Goal: Transaction & Acquisition: Purchase product/service

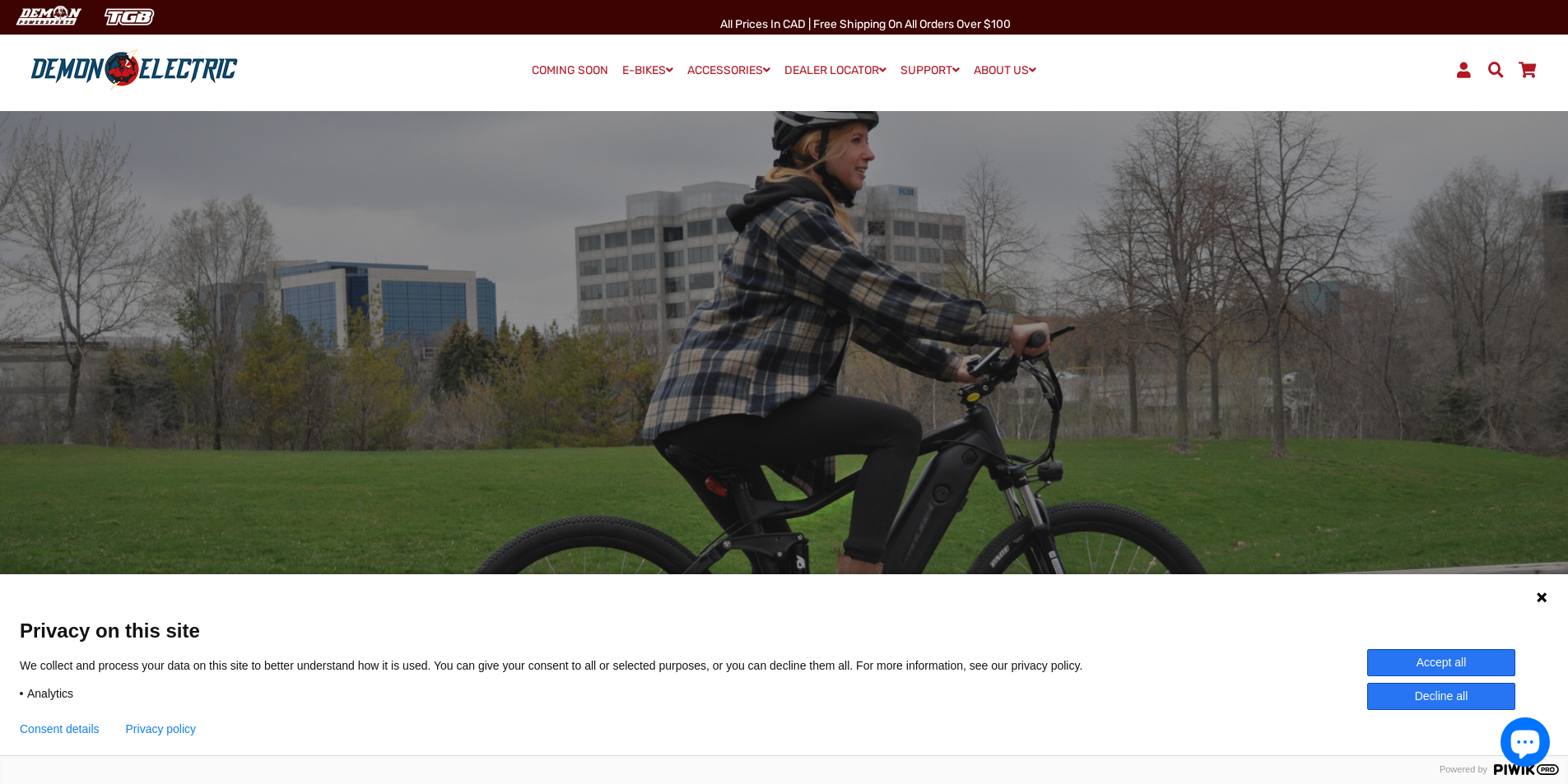
click at [1448, 667] on button "Accept all" at bounding box center [1441, 663] width 149 height 27
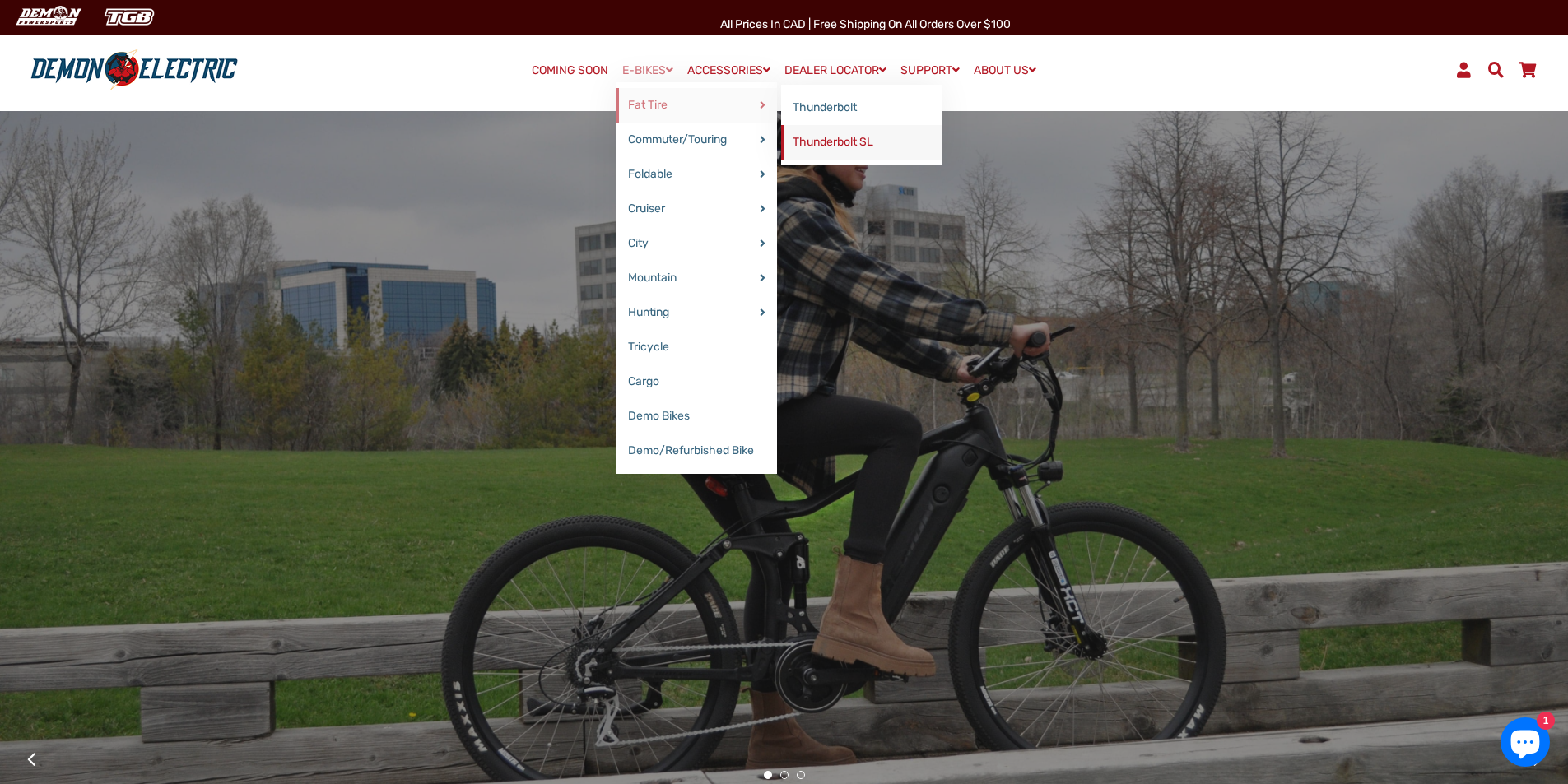
click at [830, 142] on link "Thunderbolt SL" at bounding box center [861, 142] width 161 height 34
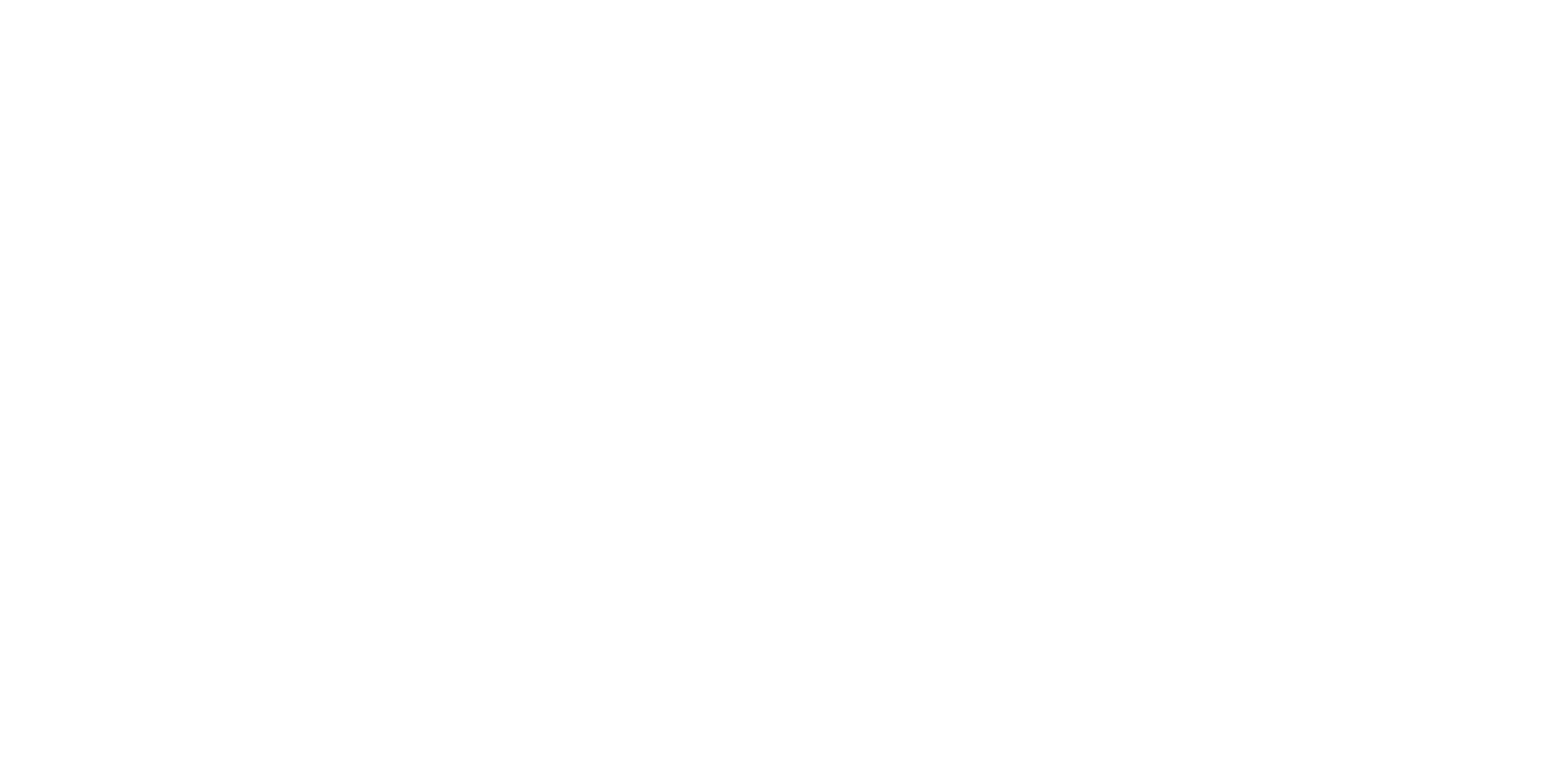
select select "******"
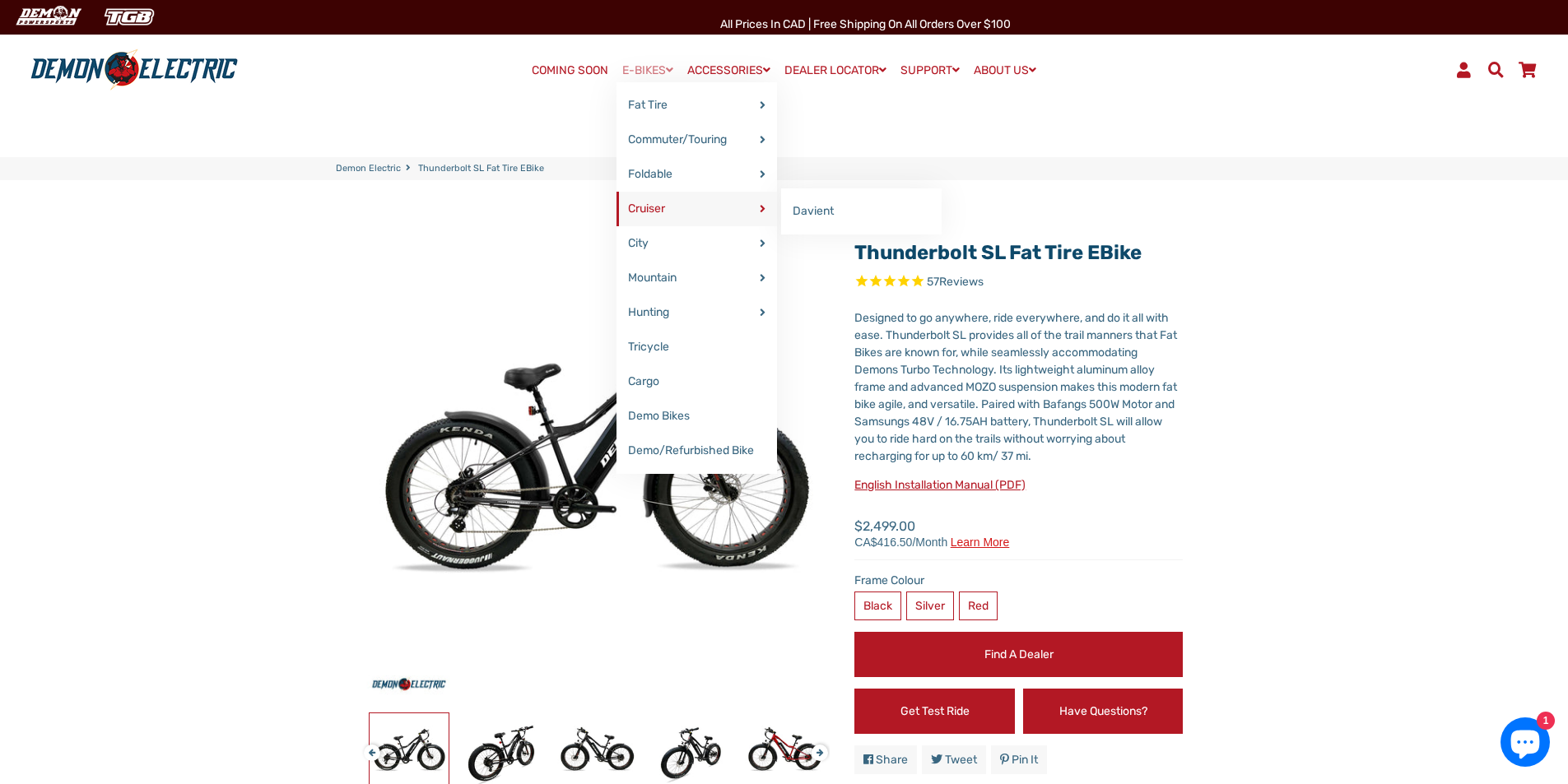
click at [629, 200] on link "Cruiser" at bounding box center [696, 208] width 161 height 34
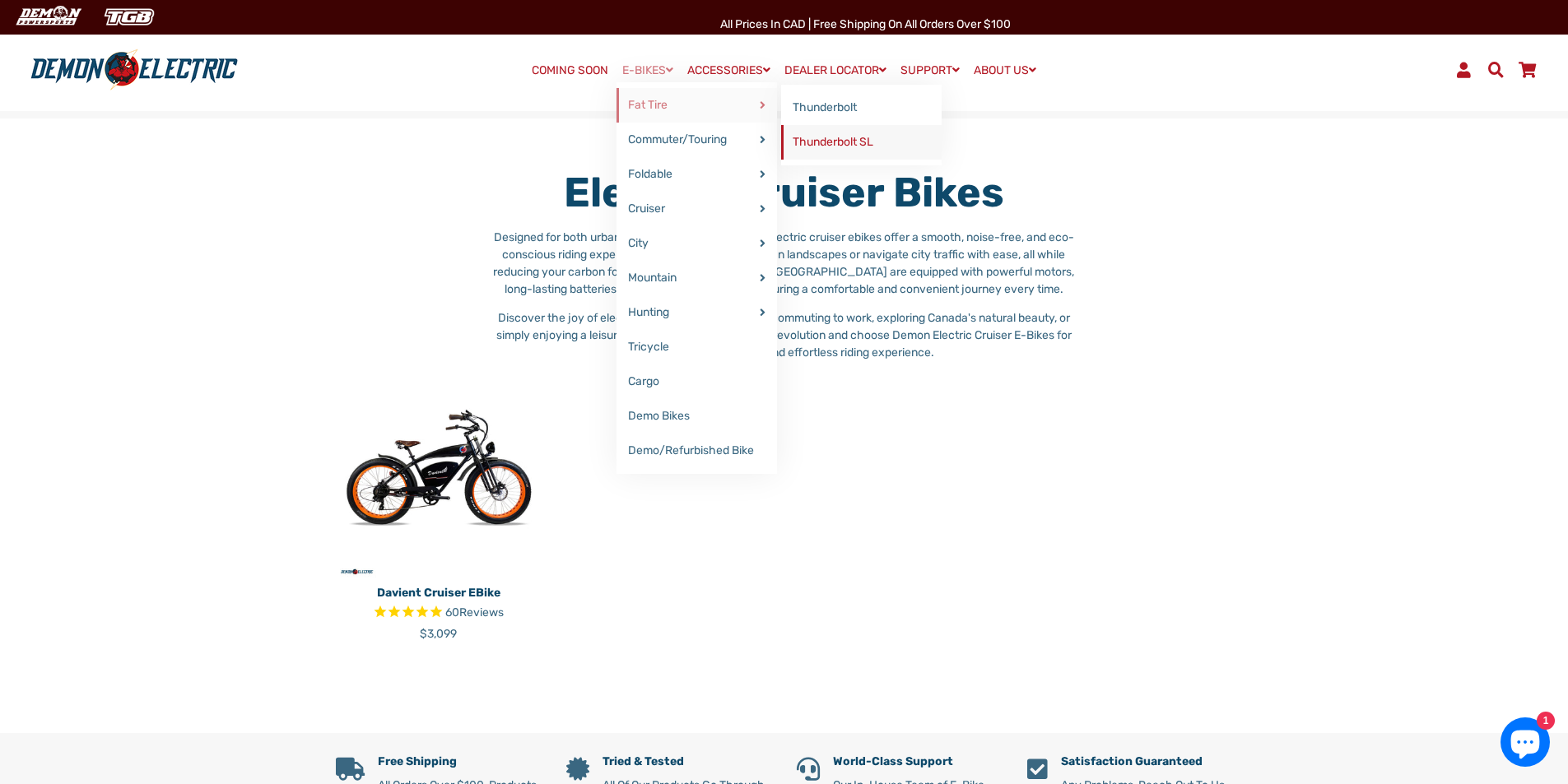
click at [826, 149] on link "Thunderbolt SL" at bounding box center [861, 142] width 161 height 34
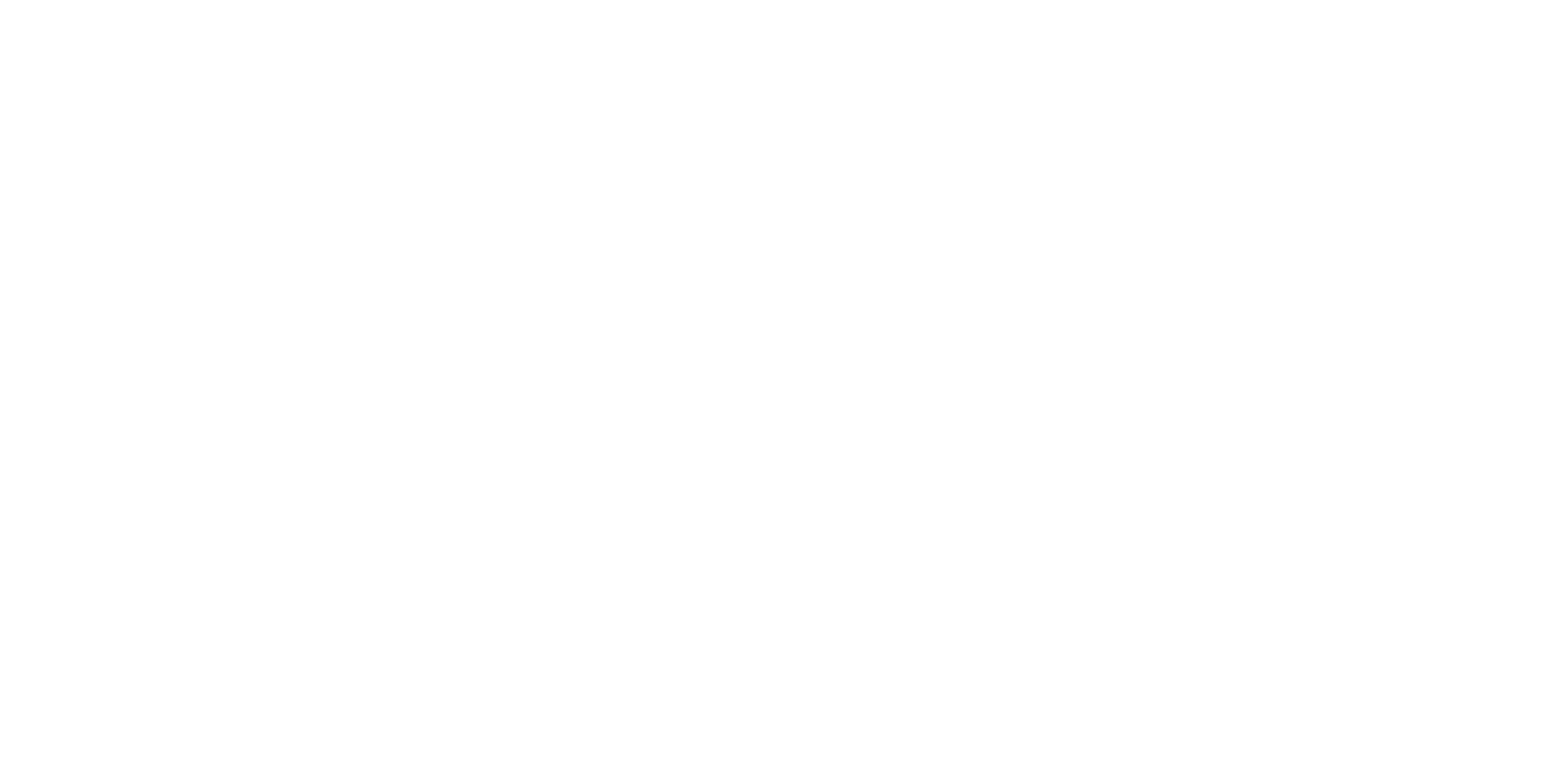
select select "******"
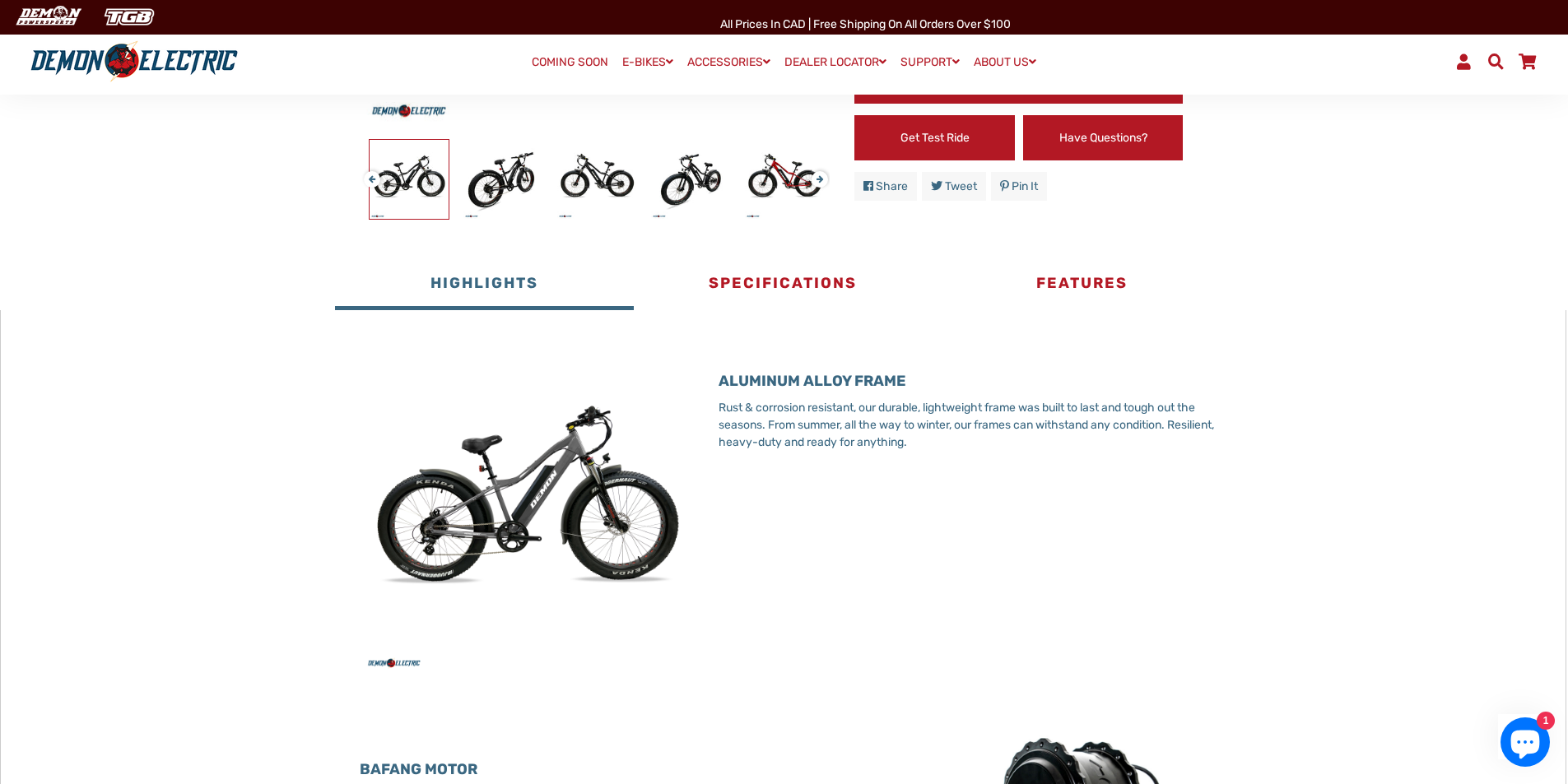
scroll to position [577, 0]
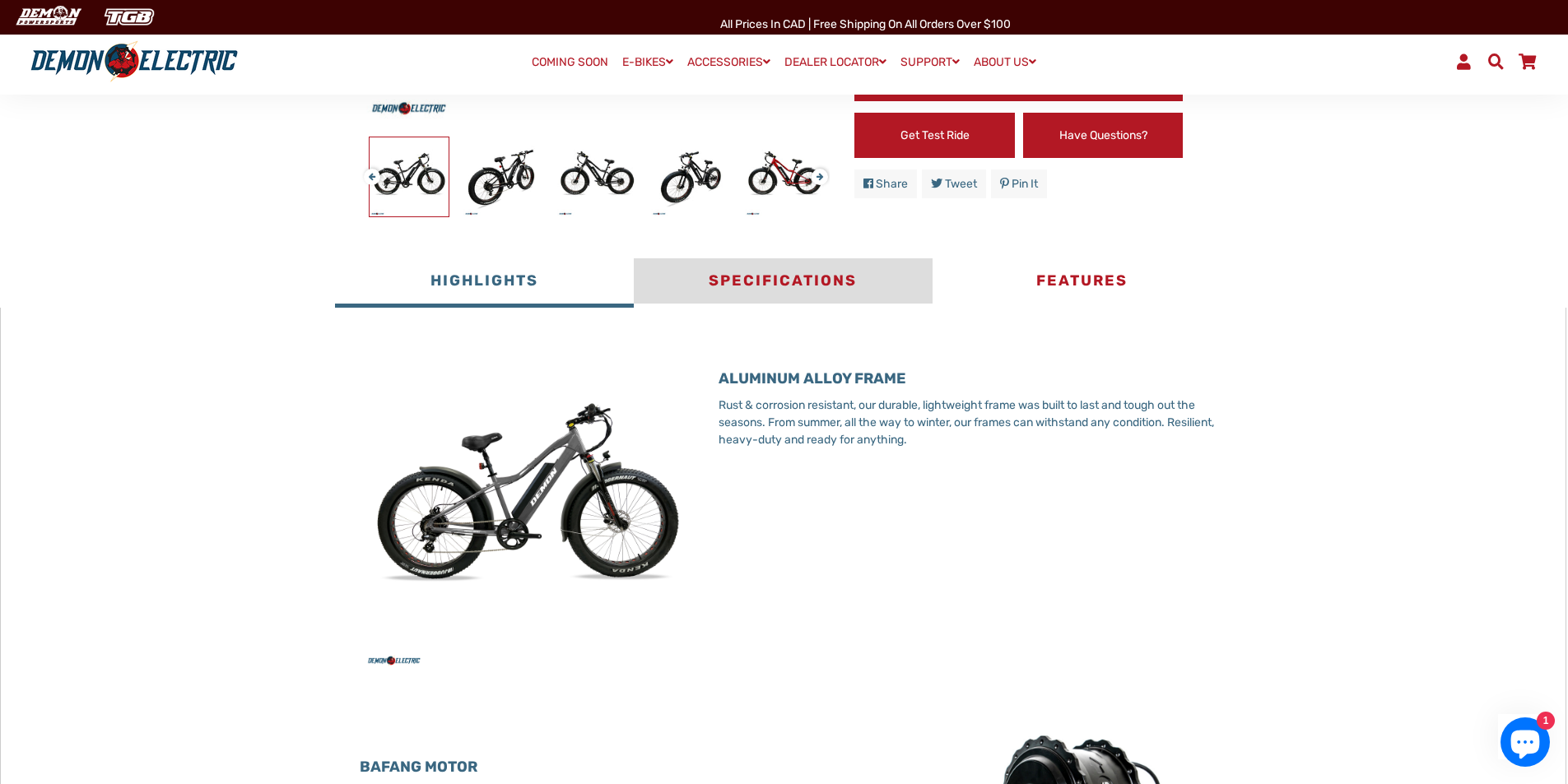
click at [784, 264] on button "Specifications" at bounding box center [783, 283] width 299 height 49
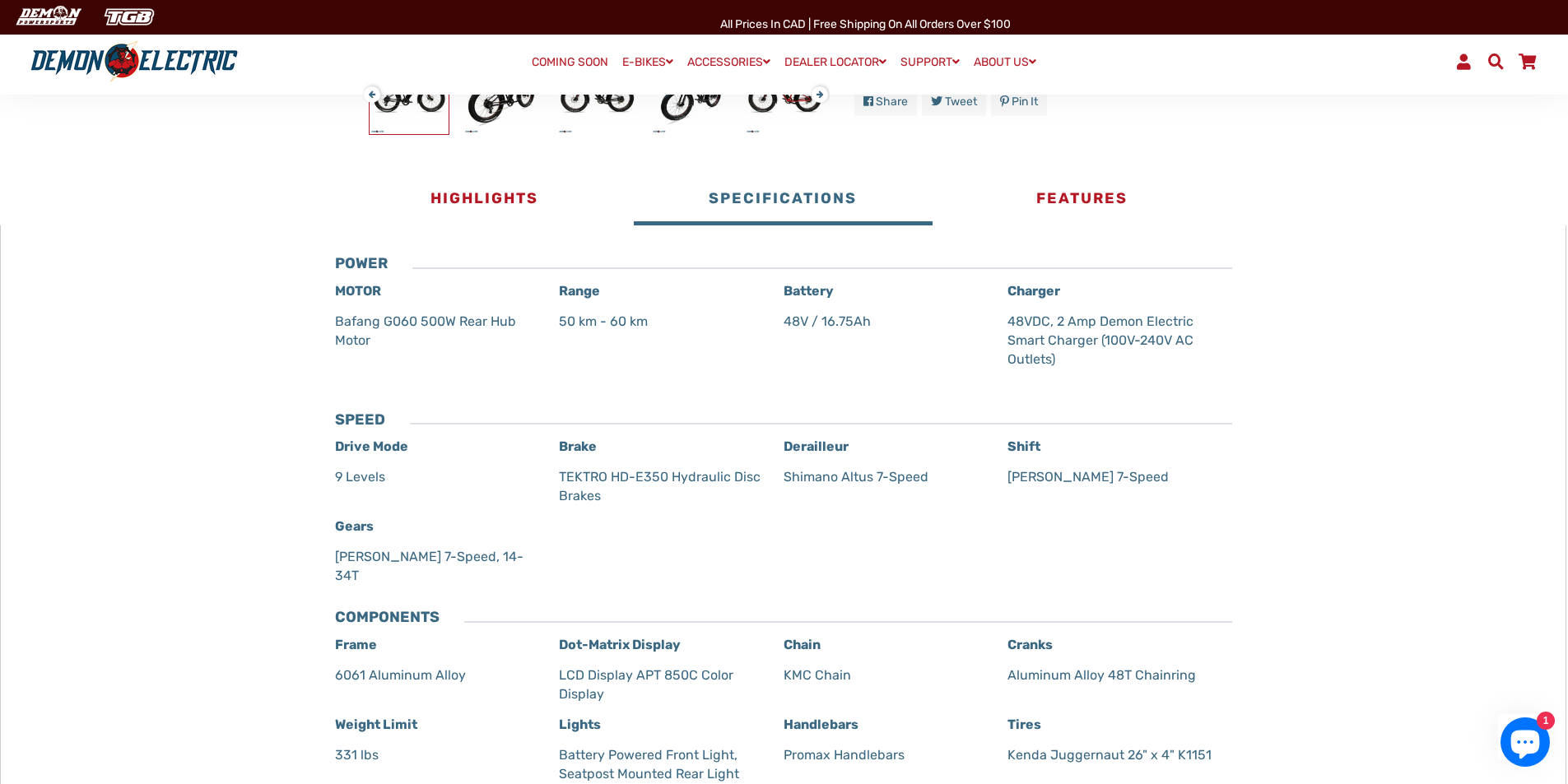
scroll to position [164, 0]
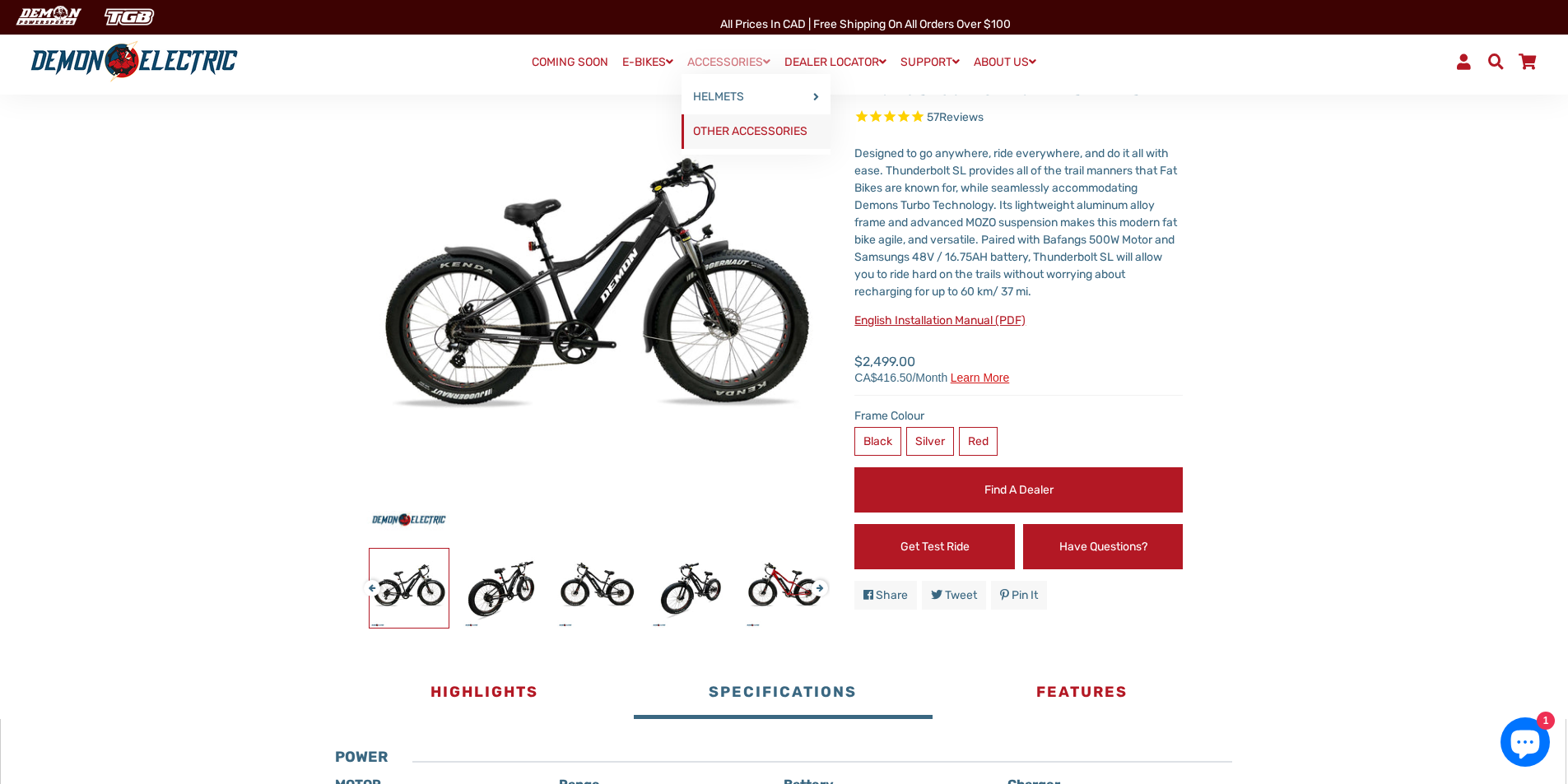
click at [730, 129] on link "OTHER ACCESSORIES" at bounding box center [756, 131] width 149 height 34
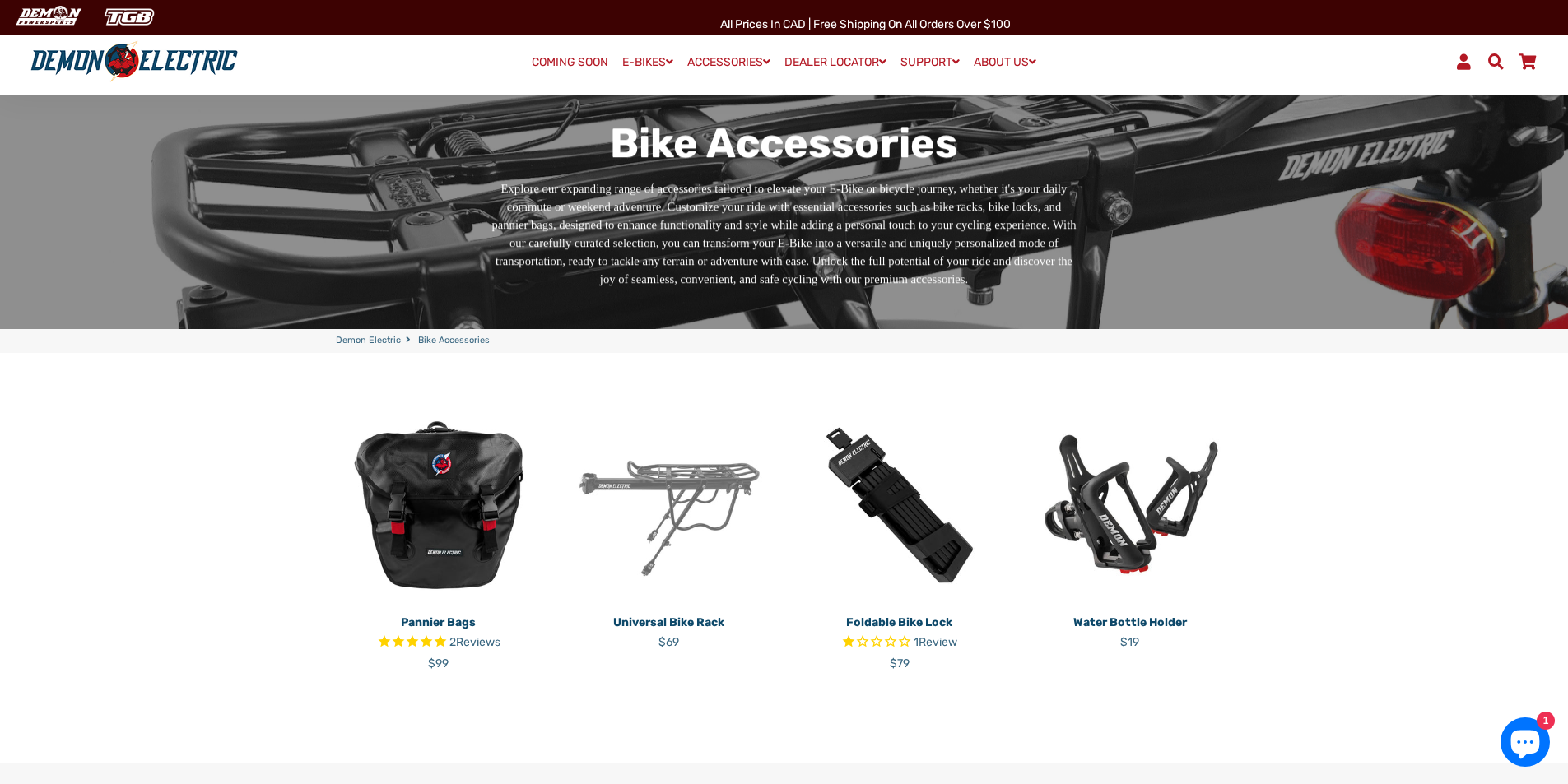
scroll to position [134, 0]
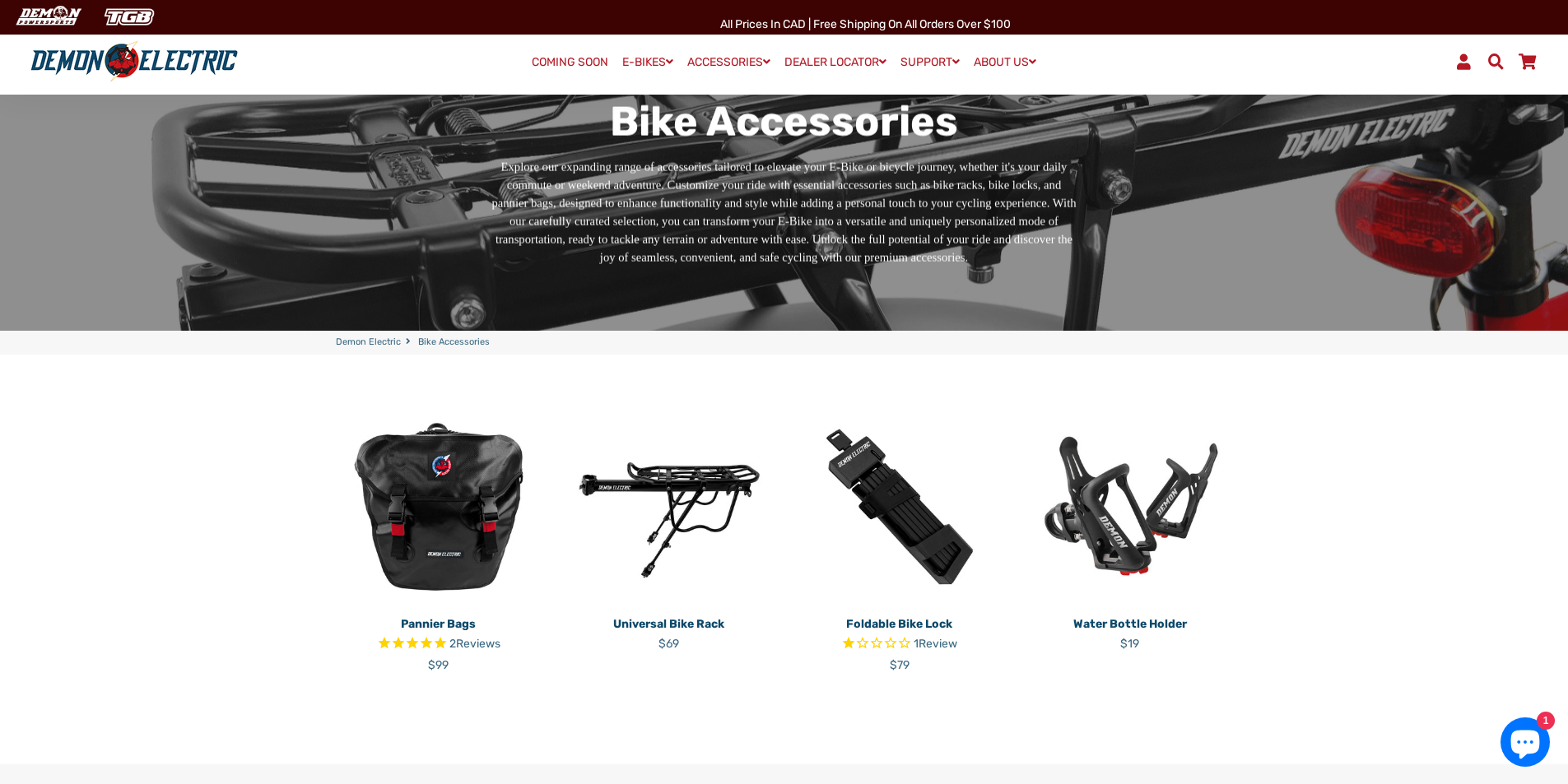
click at [458, 505] on img at bounding box center [439, 507] width 206 height 206
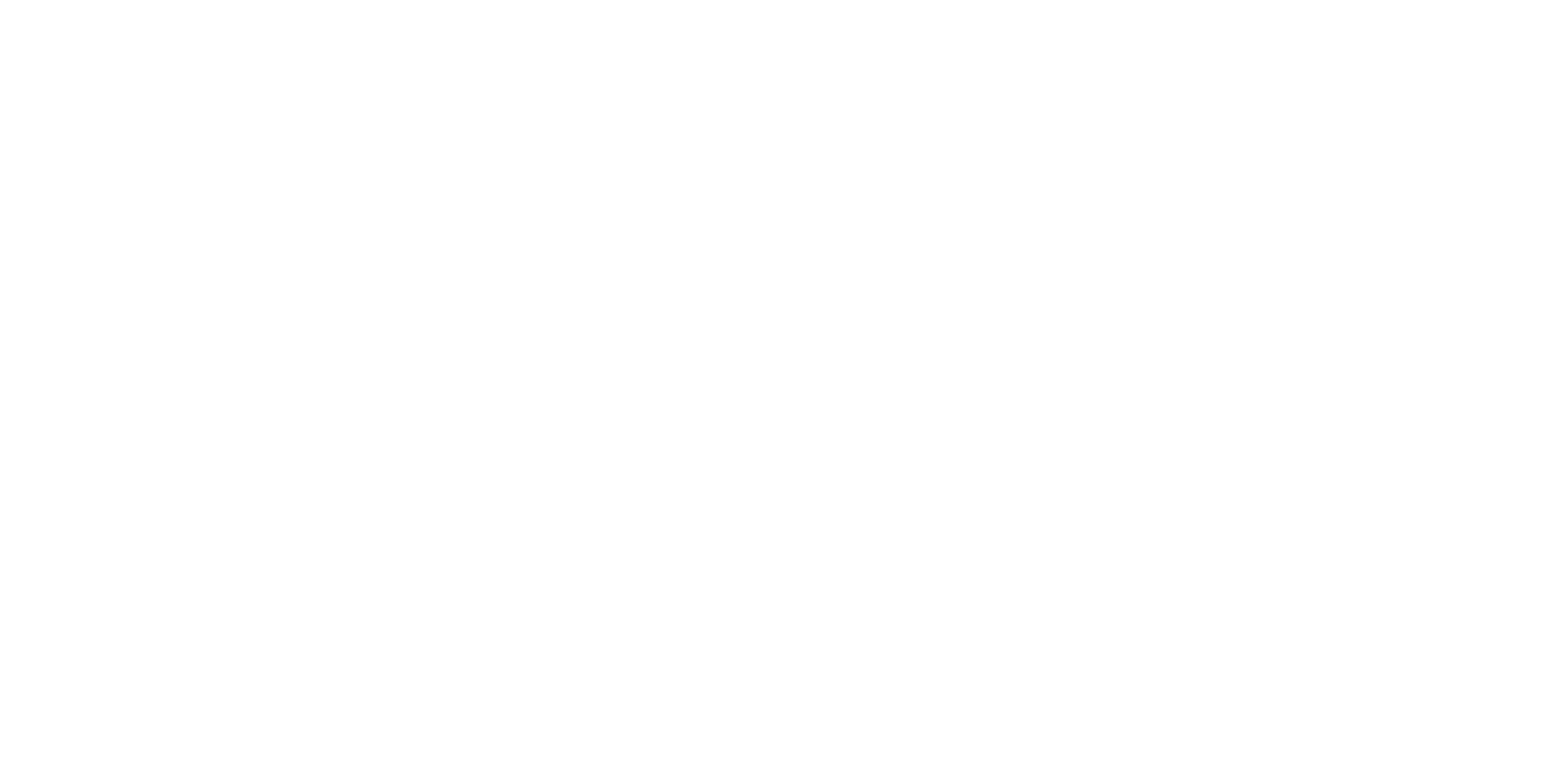
select select "******"
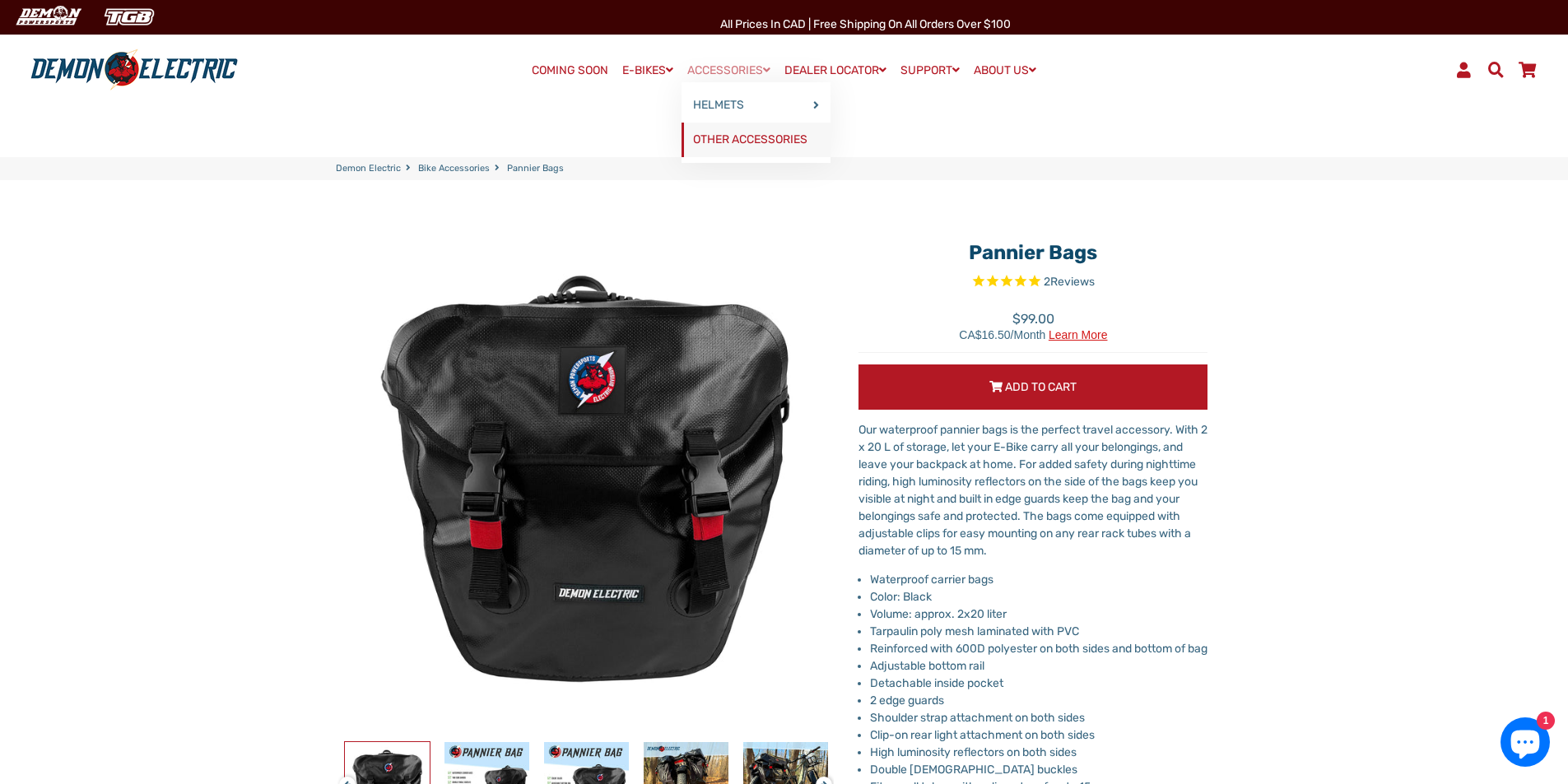
click at [731, 141] on link "OTHER ACCESSORIES" at bounding box center [756, 140] width 149 height 34
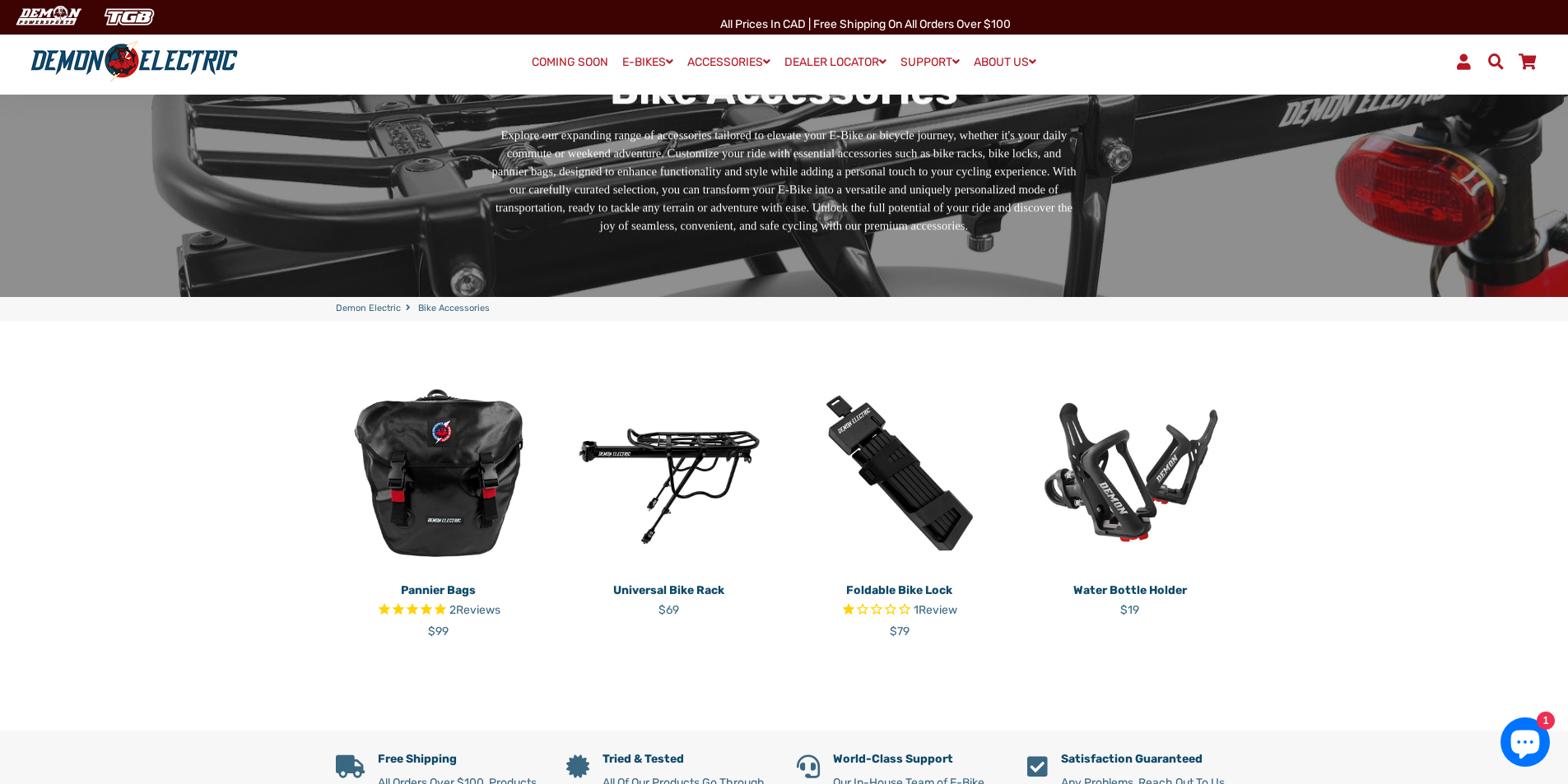
scroll to position [330, 0]
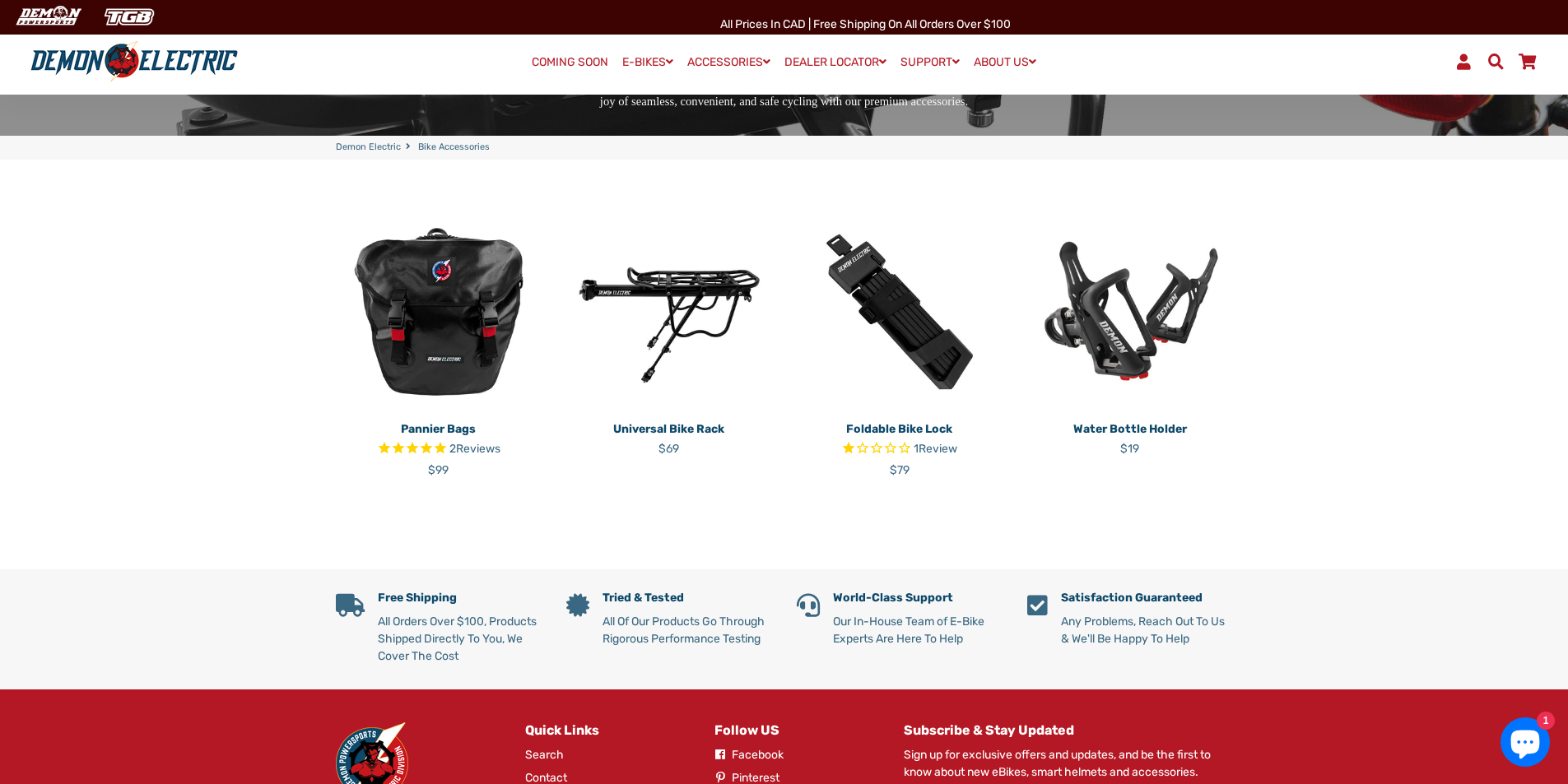
click at [685, 298] on img at bounding box center [669, 312] width 206 height 206
click at [1092, 328] on img at bounding box center [1130, 312] width 206 height 206
click at [686, 292] on img at bounding box center [669, 312] width 206 height 206
click at [446, 325] on img at bounding box center [439, 312] width 206 height 206
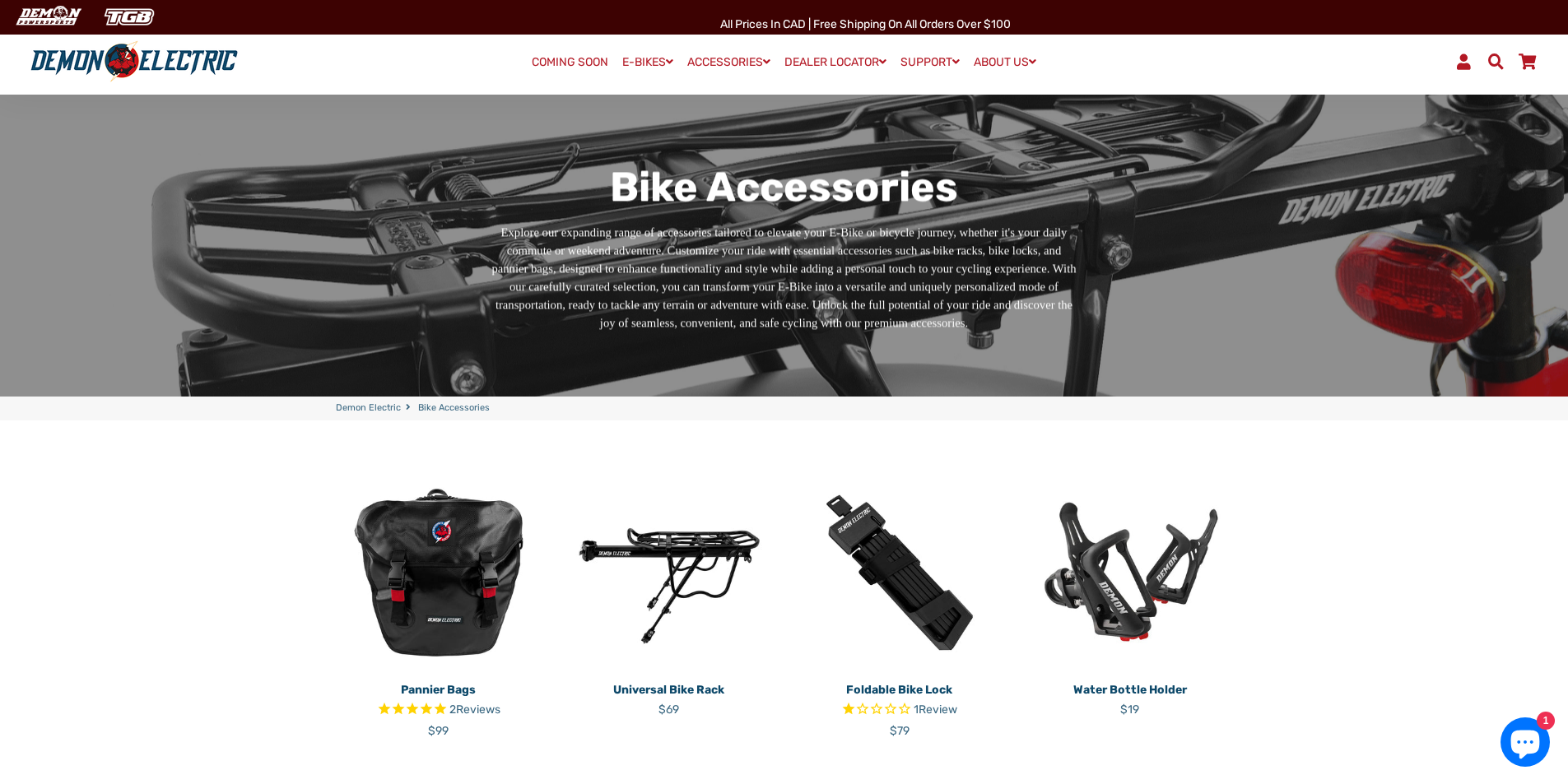
scroll to position [0, 0]
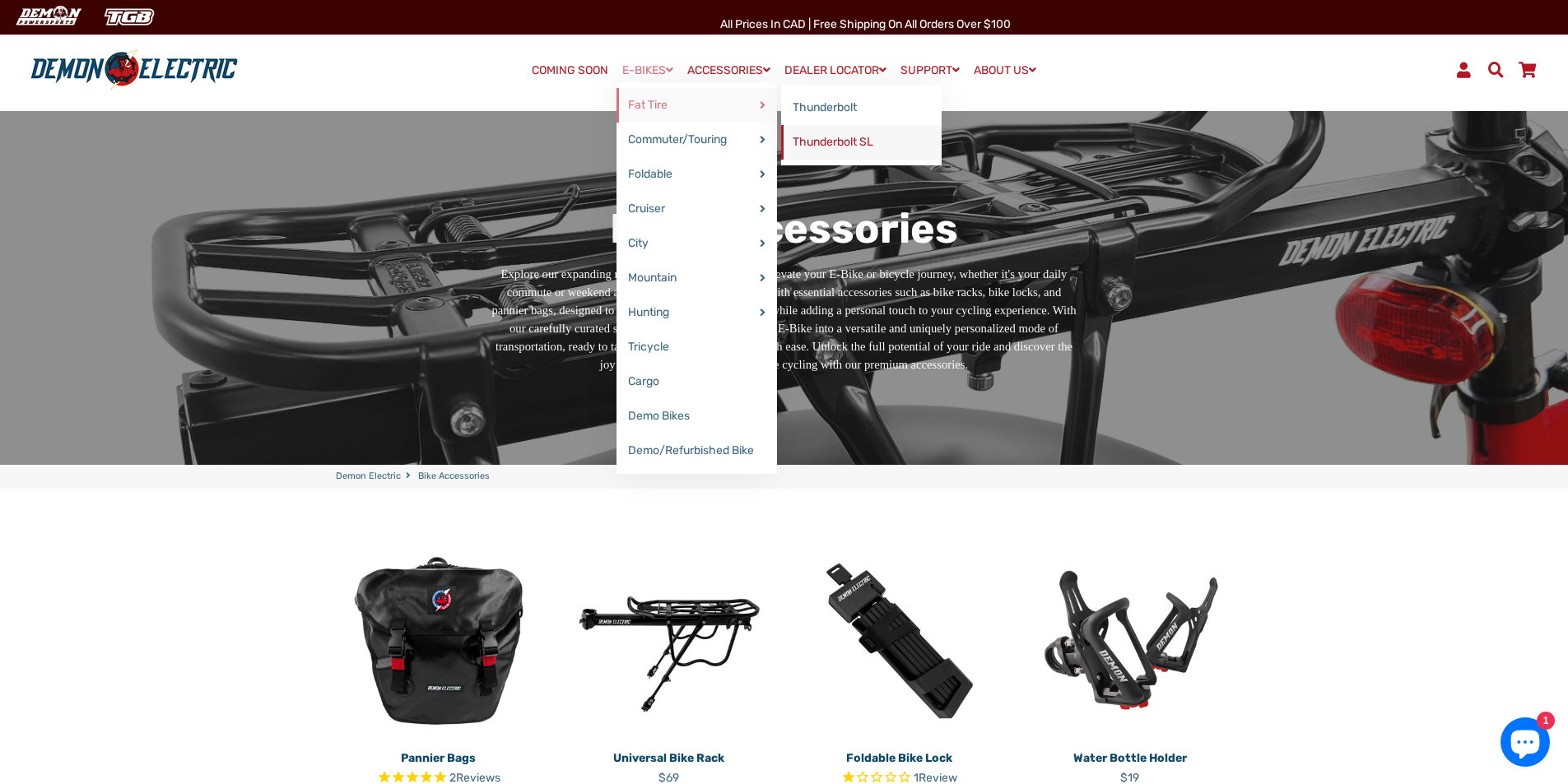
click at [832, 141] on link "Thunderbolt SL" at bounding box center [861, 142] width 161 height 34
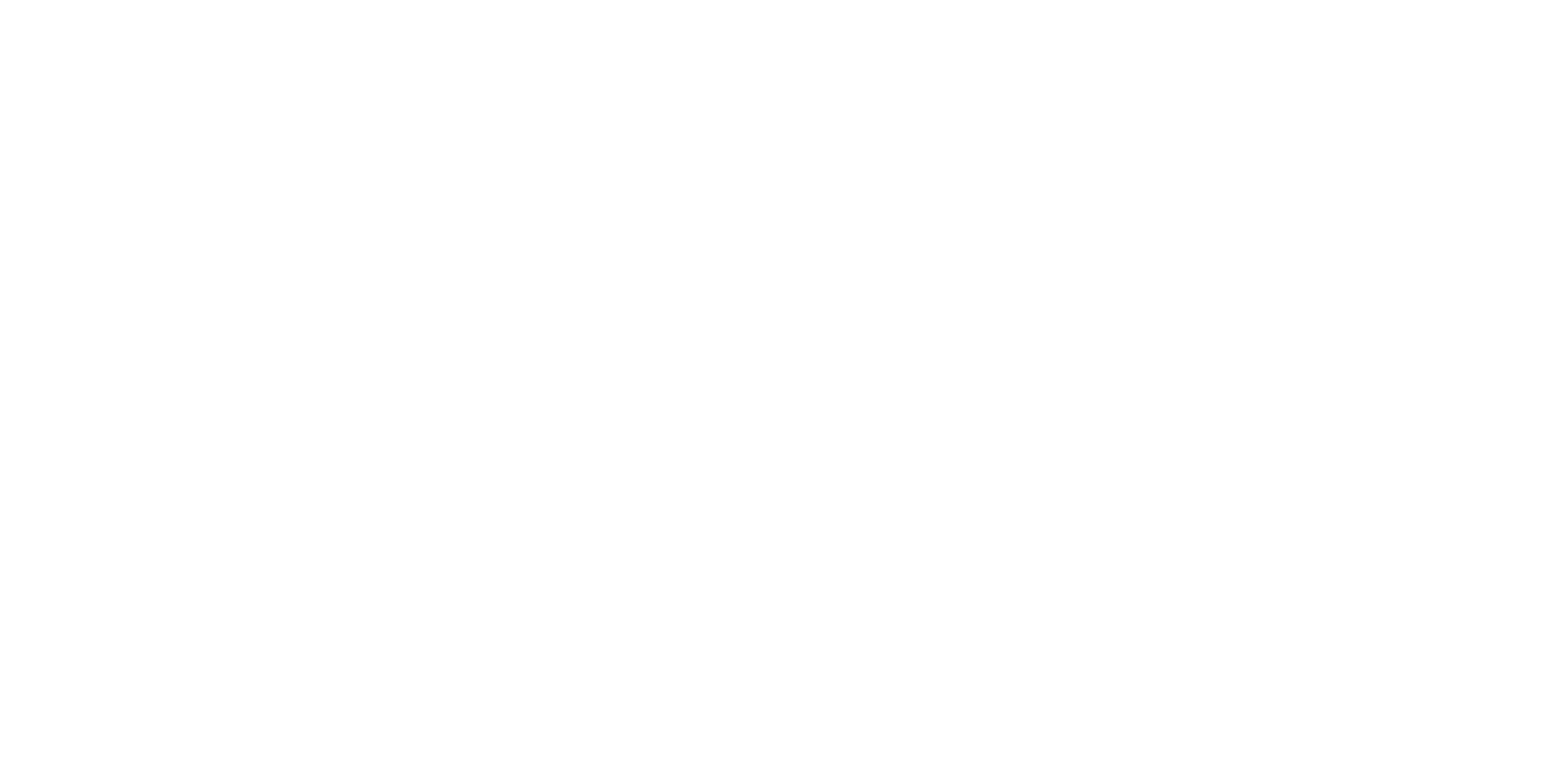
select select "******"
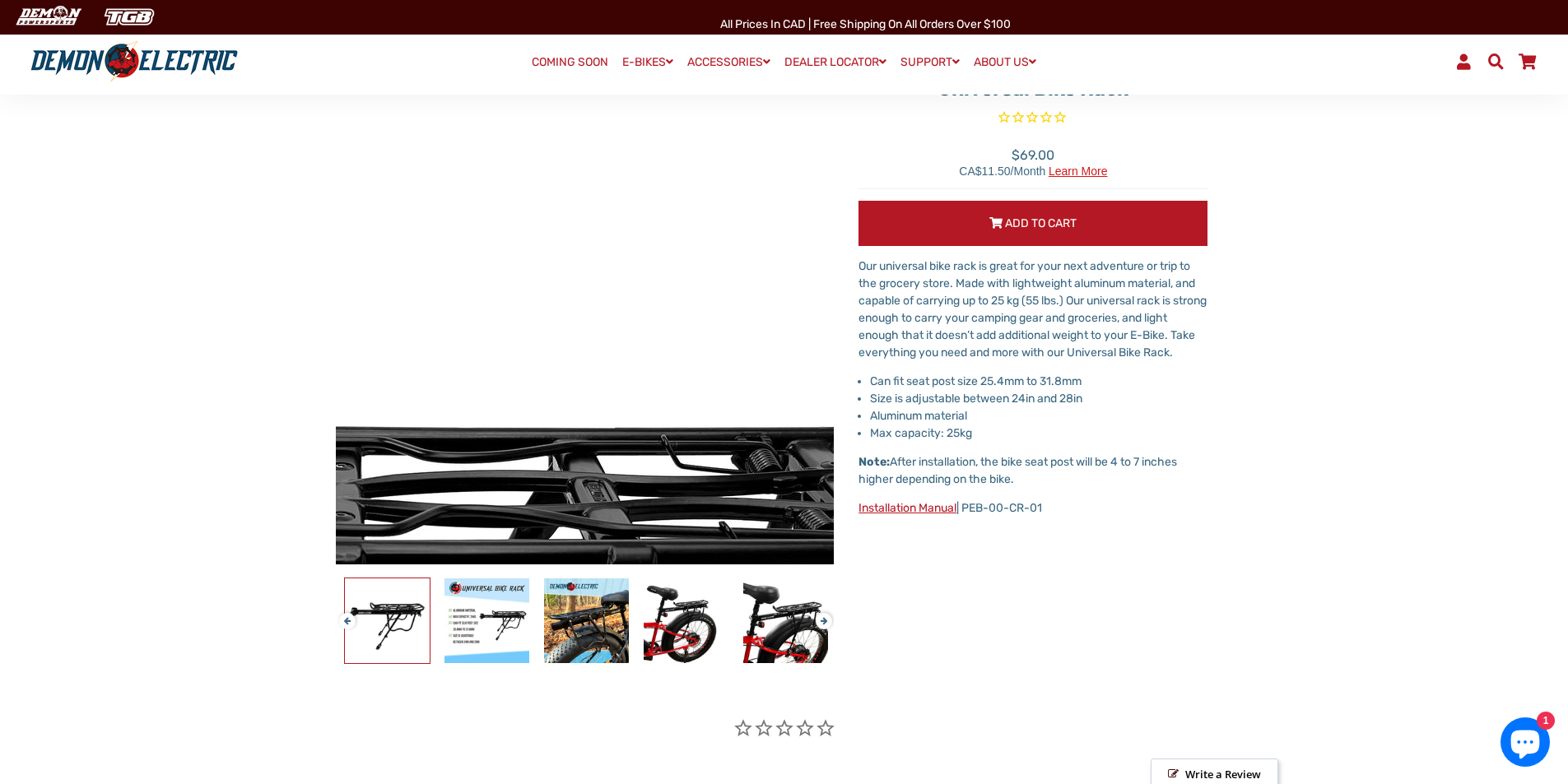
scroll to position [164, 0]
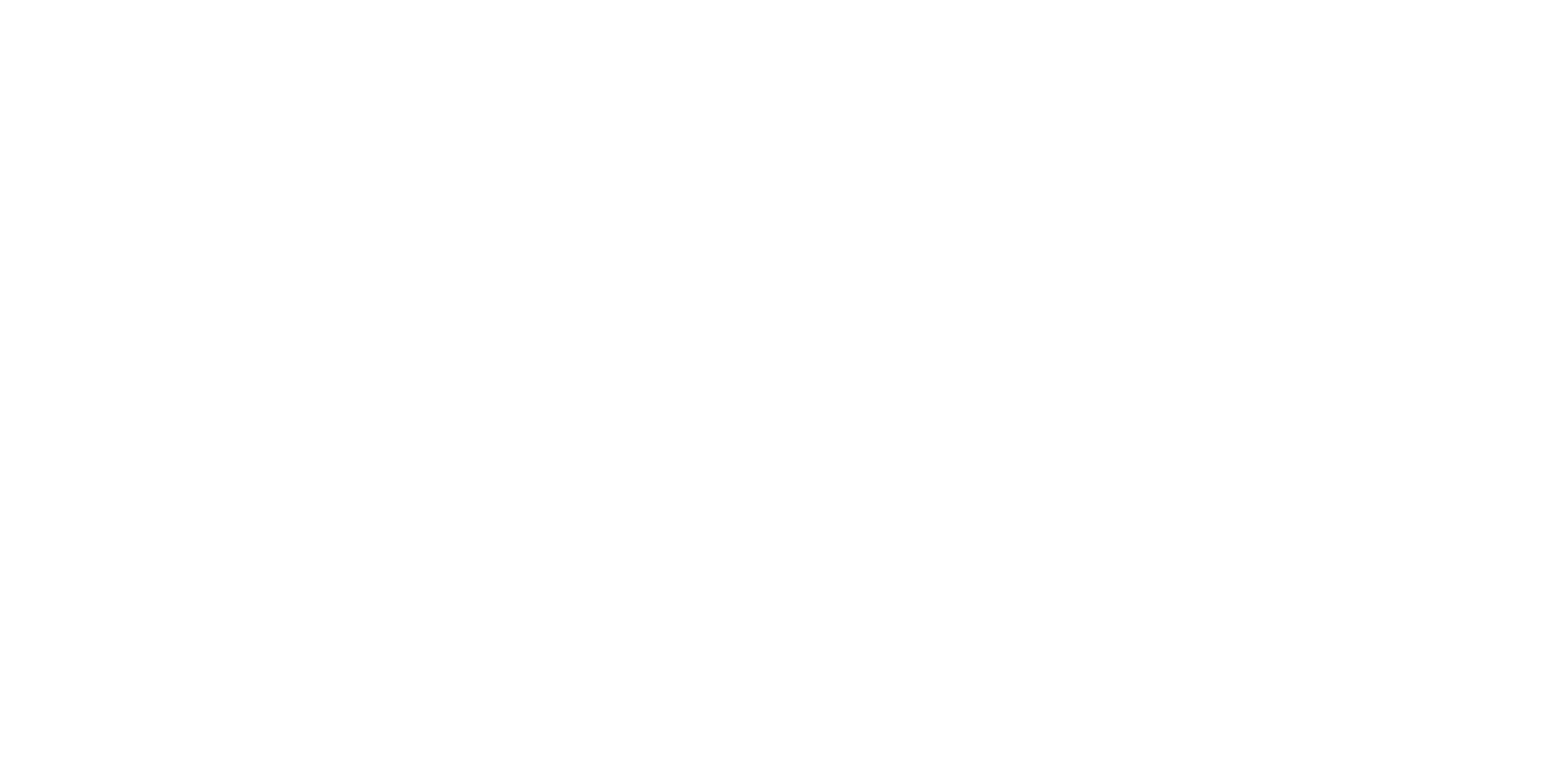
select select "******"
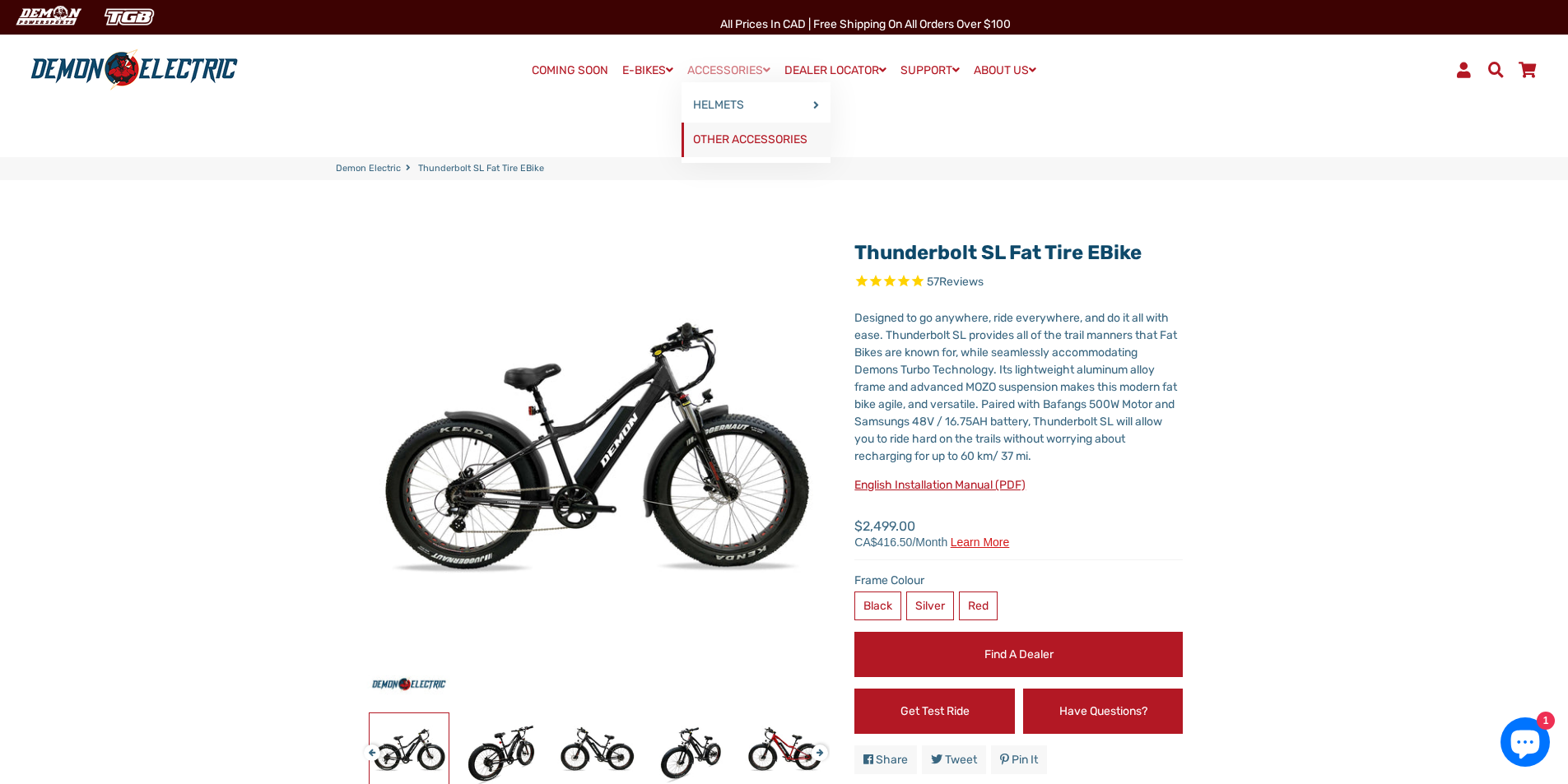
click at [710, 138] on link "OTHER ACCESSORIES" at bounding box center [756, 140] width 149 height 34
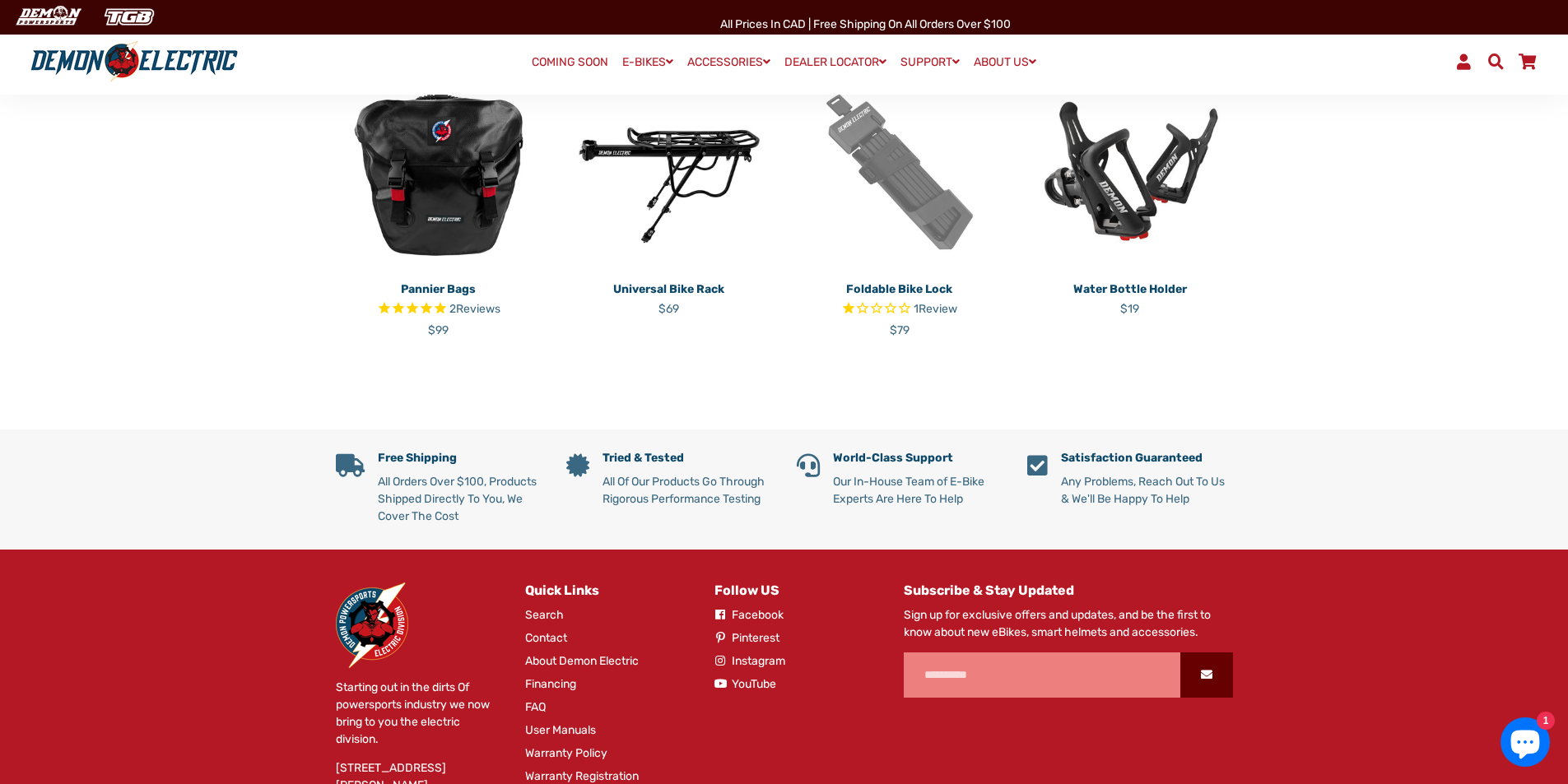
scroll to position [710, 0]
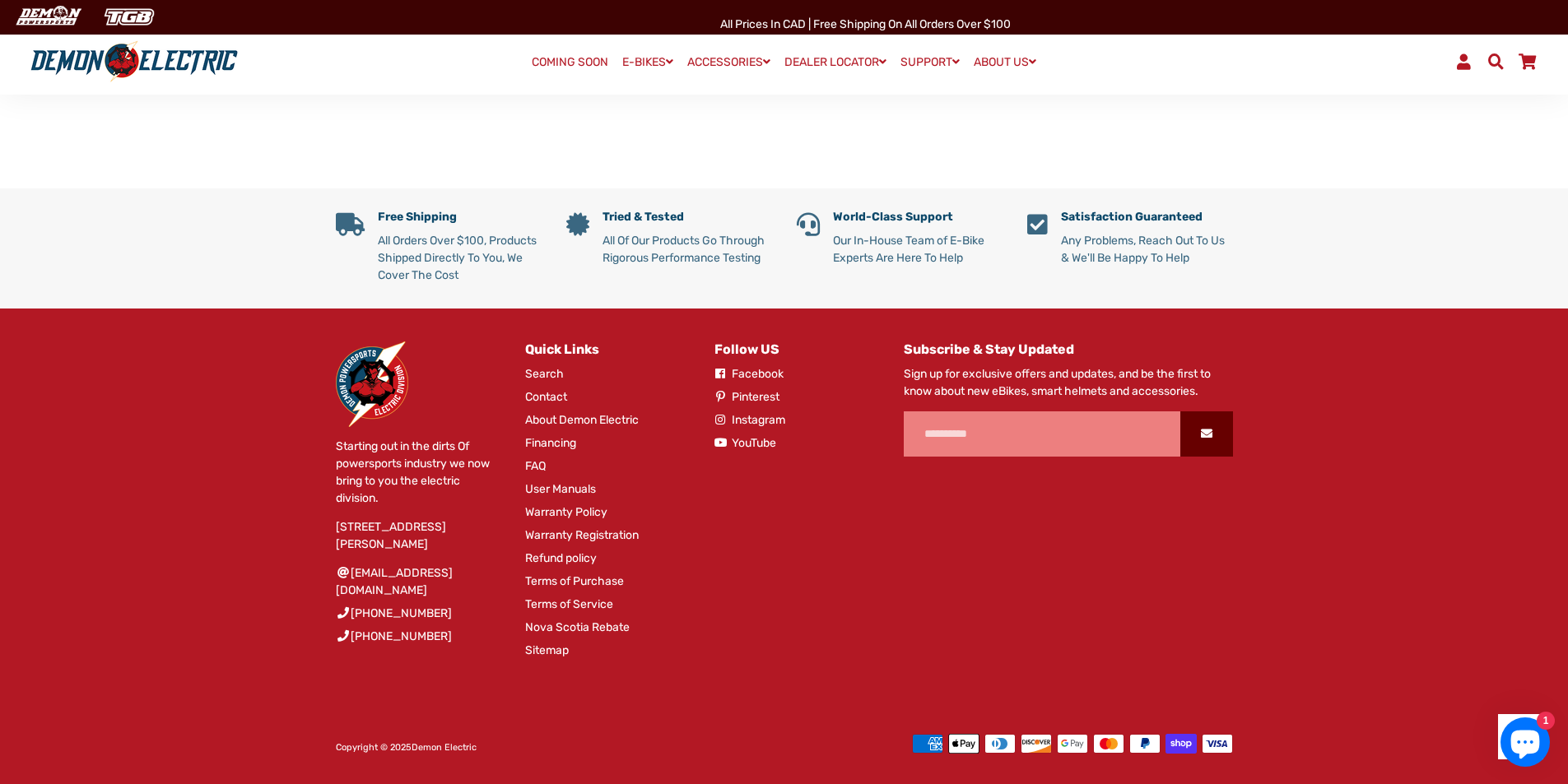
click at [580, 514] on link "Warranty Policy" at bounding box center [566, 512] width 83 height 18
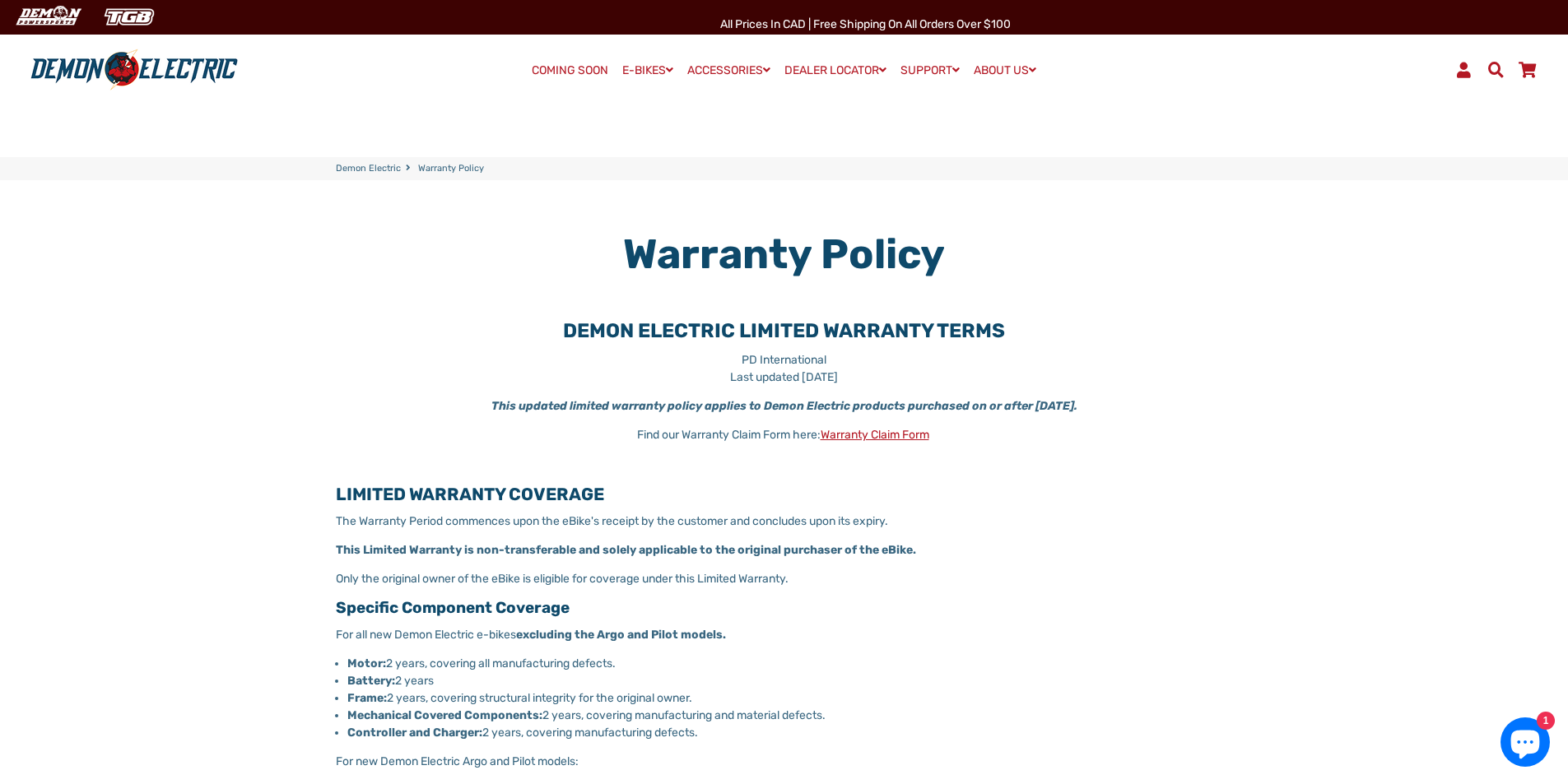
click at [1456, 69] on span at bounding box center [1464, 69] width 19 height 16
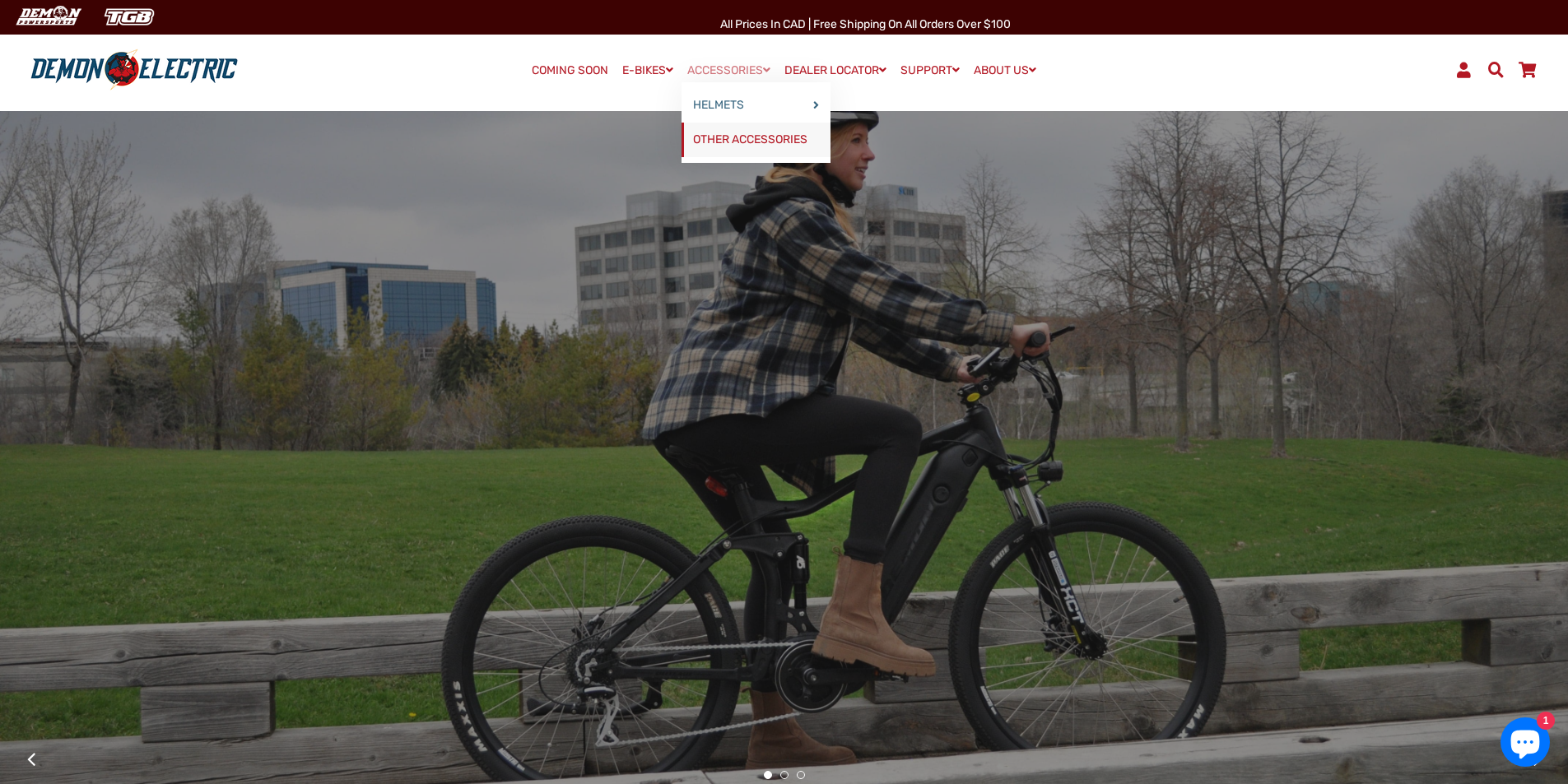
click at [743, 138] on link "OTHER ACCESSORIES" at bounding box center [756, 140] width 149 height 34
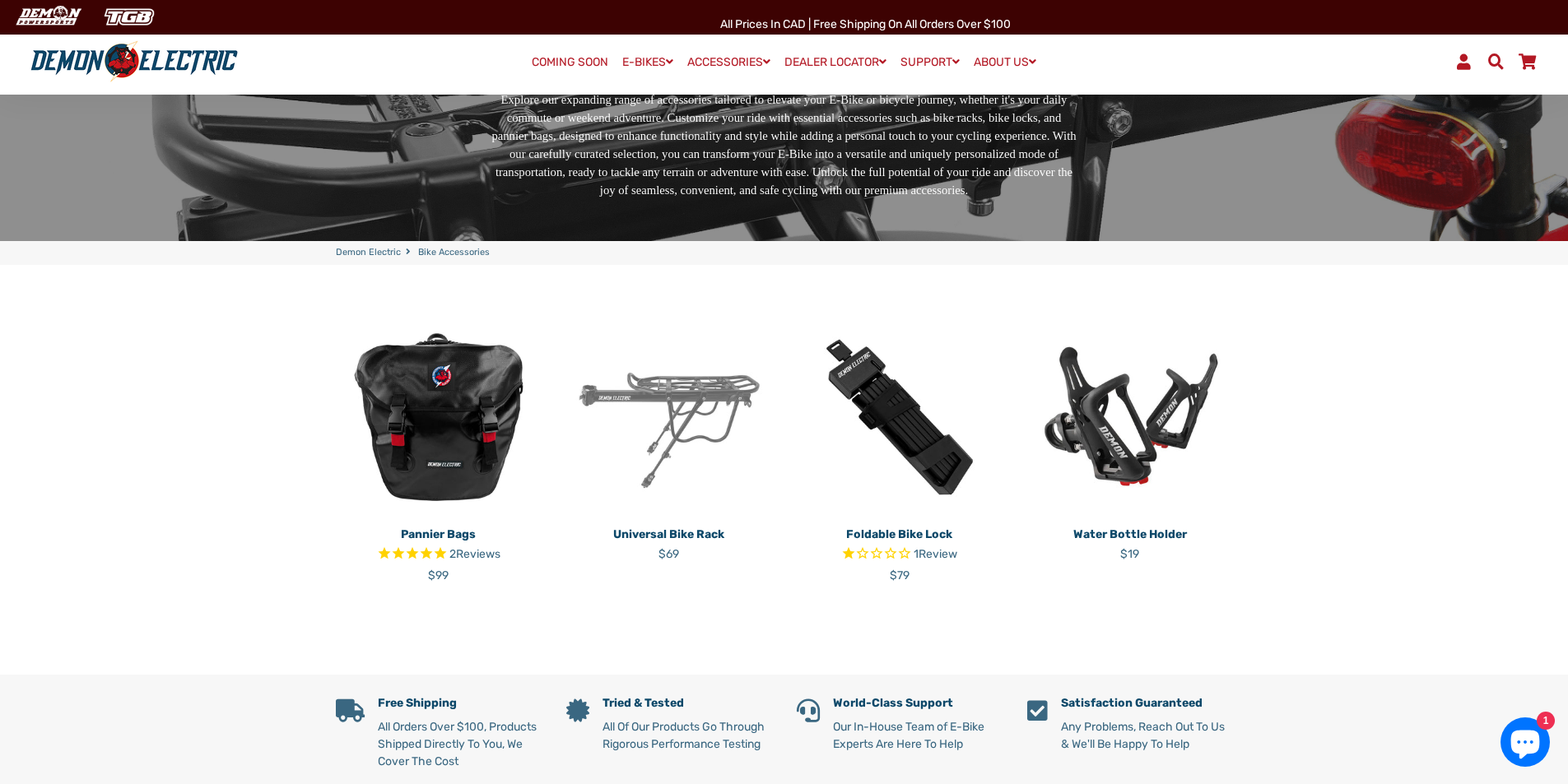
scroll to position [247, 0]
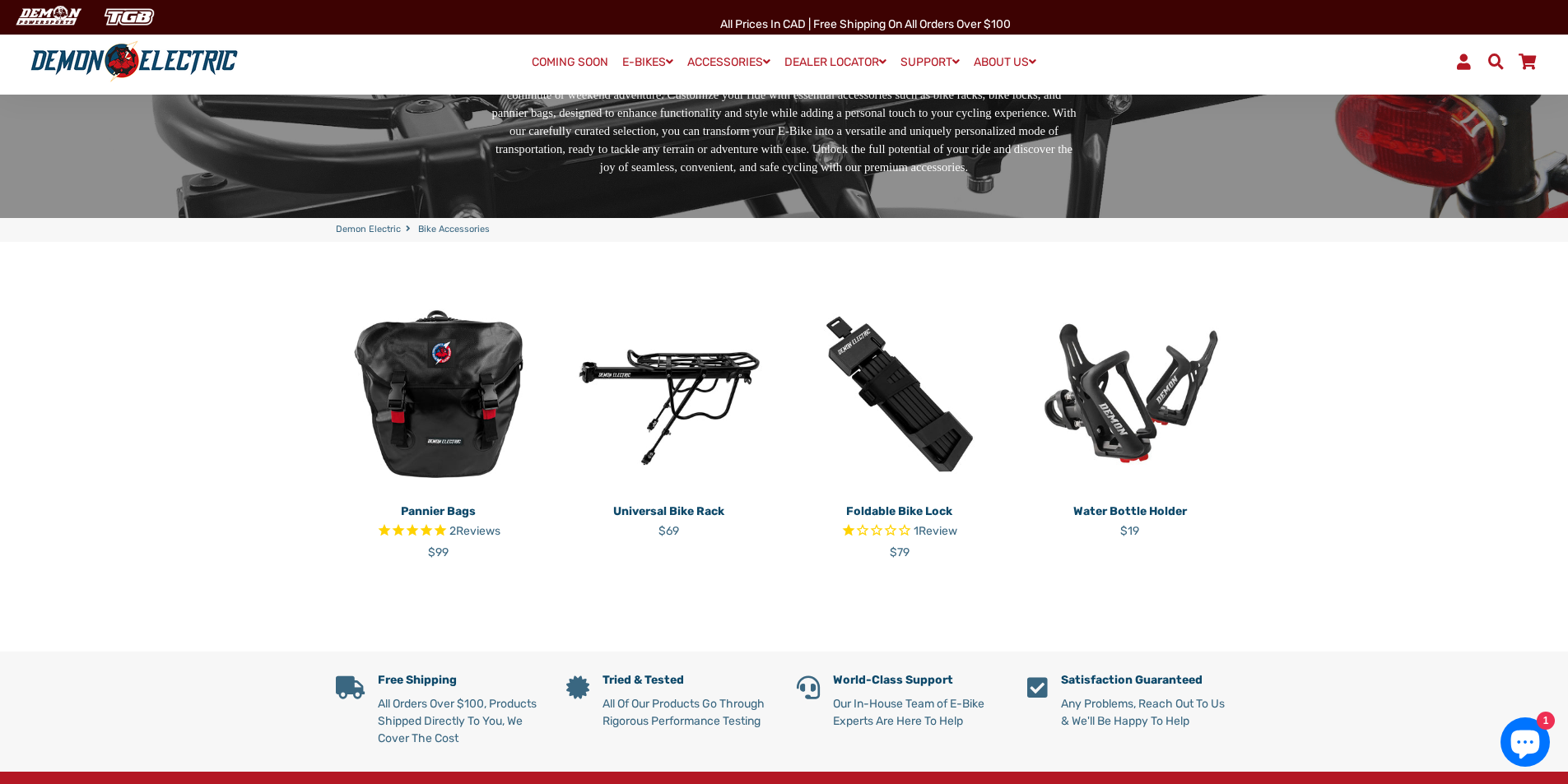
click at [443, 384] on img at bounding box center [439, 395] width 206 height 206
click at [1468, 66] on span at bounding box center [1464, 62] width 19 height 16
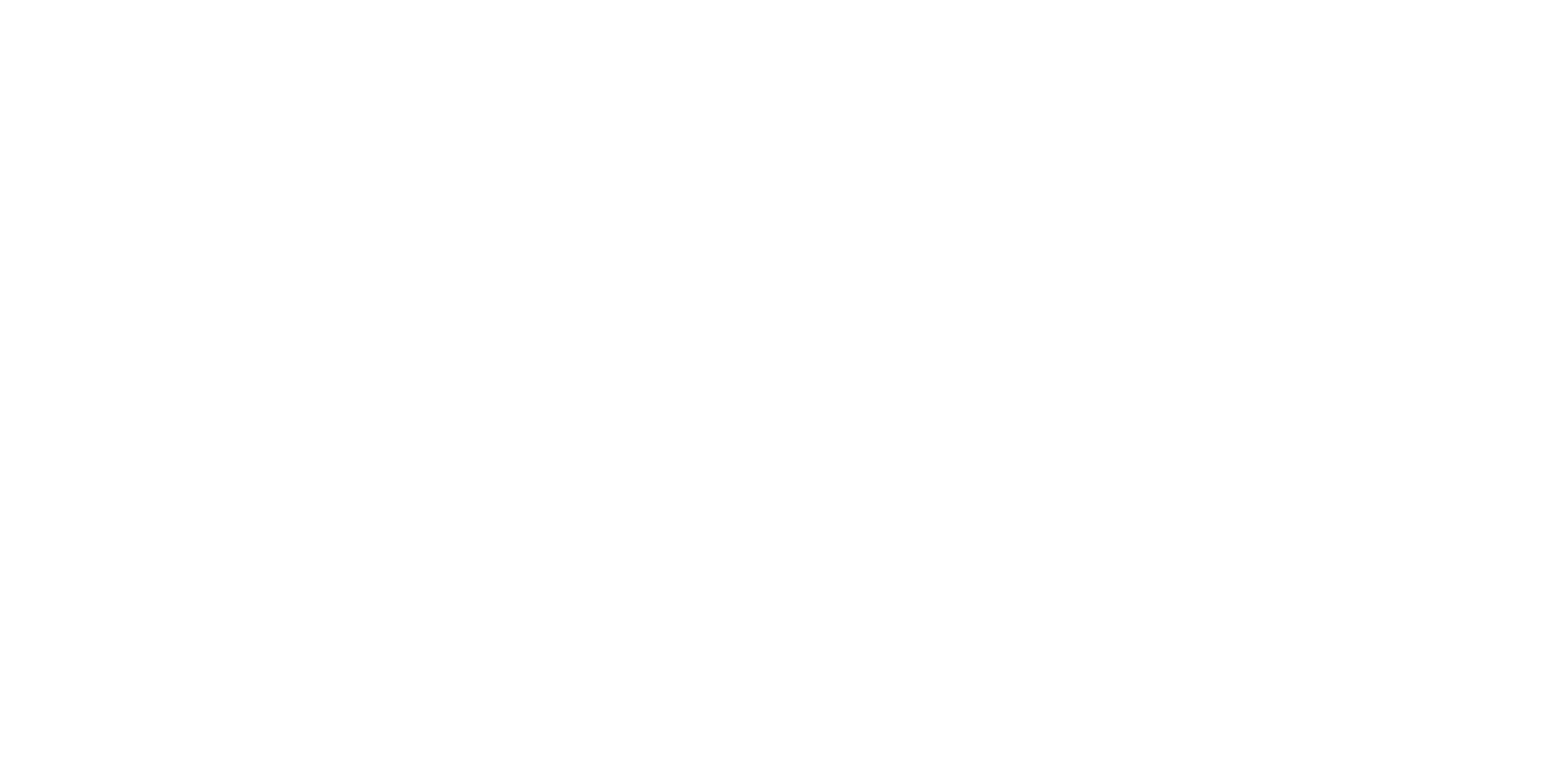
select select "******"
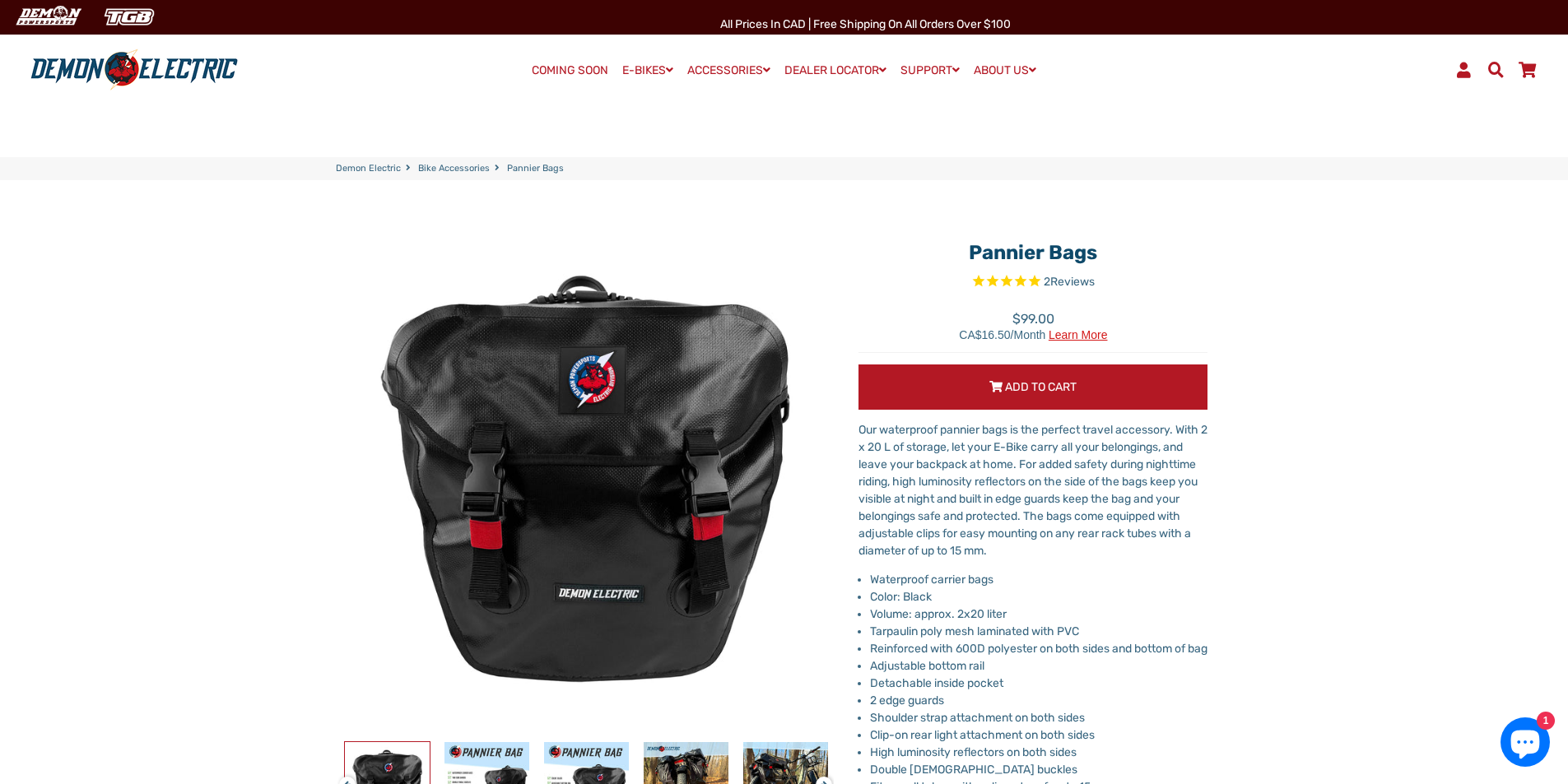
click at [1030, 388] on span "Add to Cart" at bounding box center [1040, 388] width 71 height 14
